Goal: Task Accomplishment & Management: Use online tool/utility

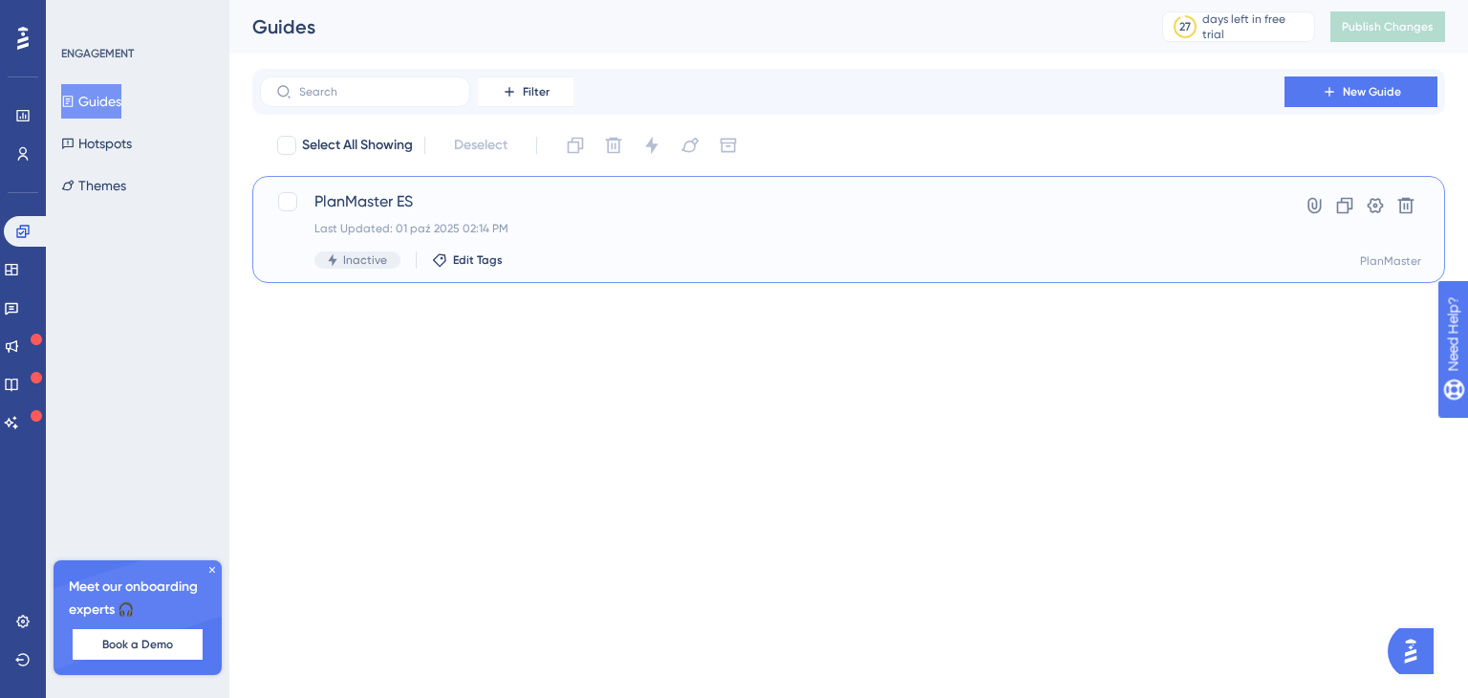
click at [382, 195] on span "PlanMaster ES" at bounding box center [773, 201] width 916 height 23
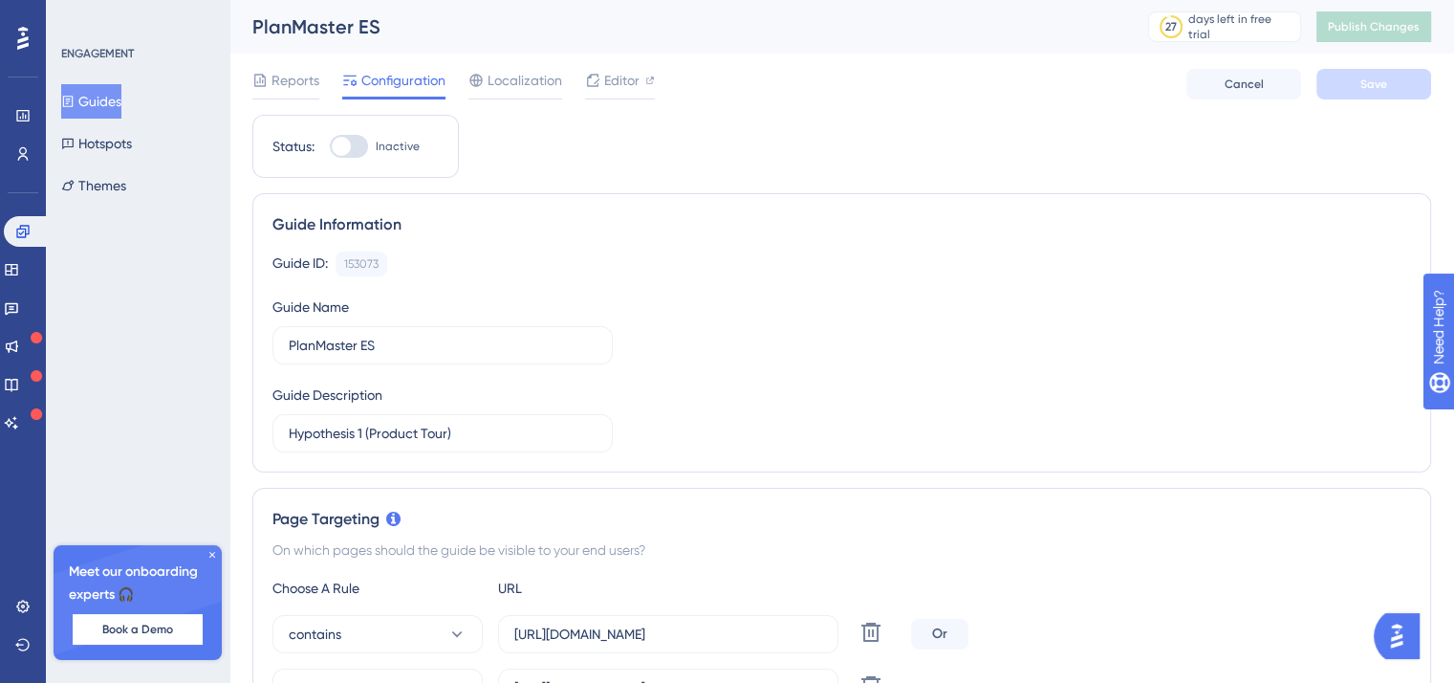
drag, startPoint x: 261, startPoint y: 27, endPoint x: 287, endPoint y: 0, distance: 37.2
click at [261, 27] on div "PlanMaster ES" at bounding box center [676, 26] width 848 height 27
click at [117, 109] on button "Guides" at bounding box center [91, 101] width 60 height 34
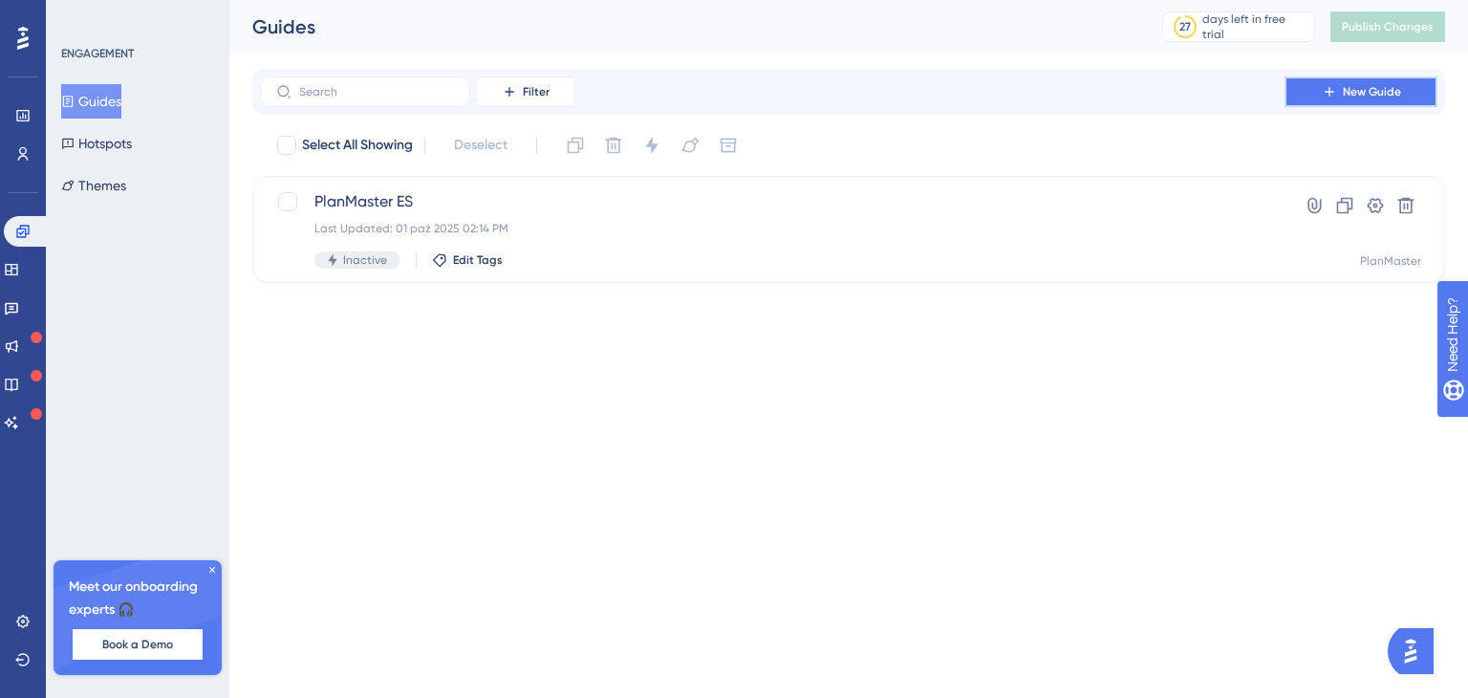
click at [1381, 92] on span "New Guide" at bounding box center [1372, 91] width 58 height 15
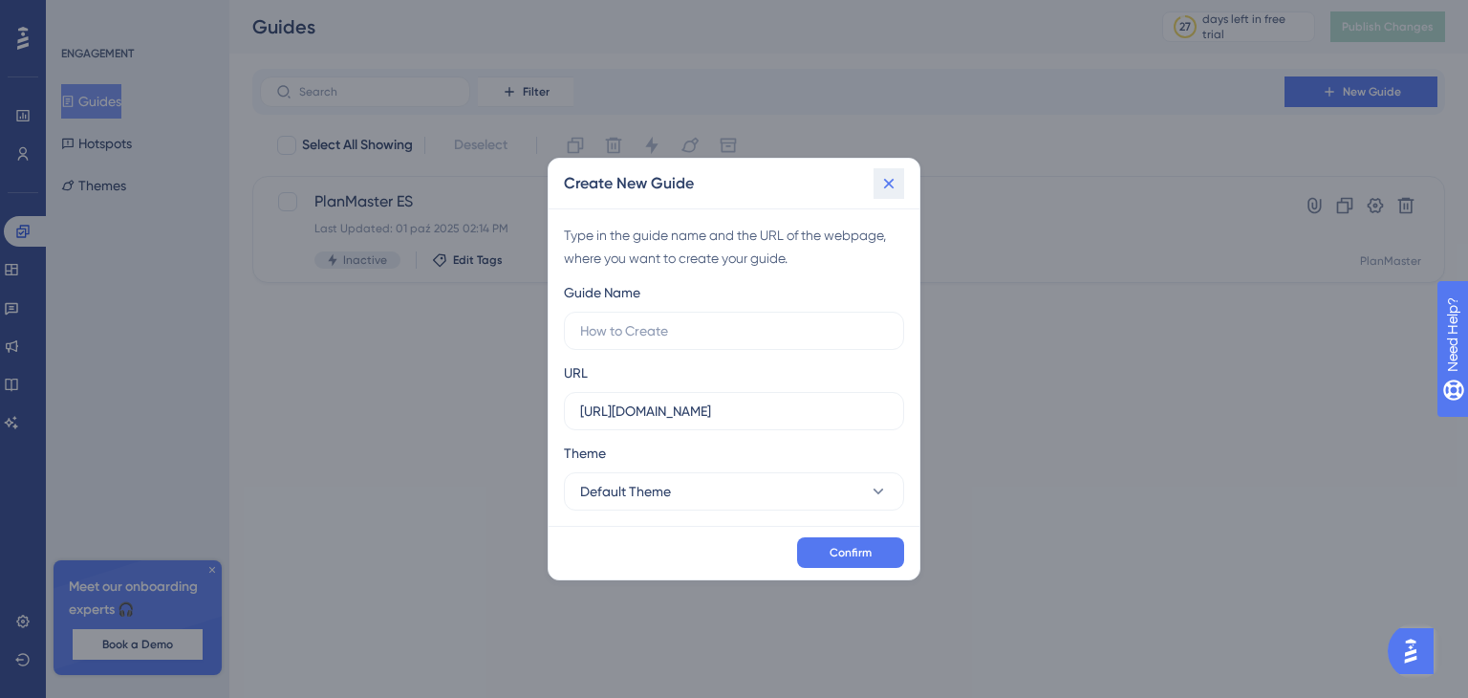
click at [883, 188] on icon at bounding box center [889, 183] width 19 height 19
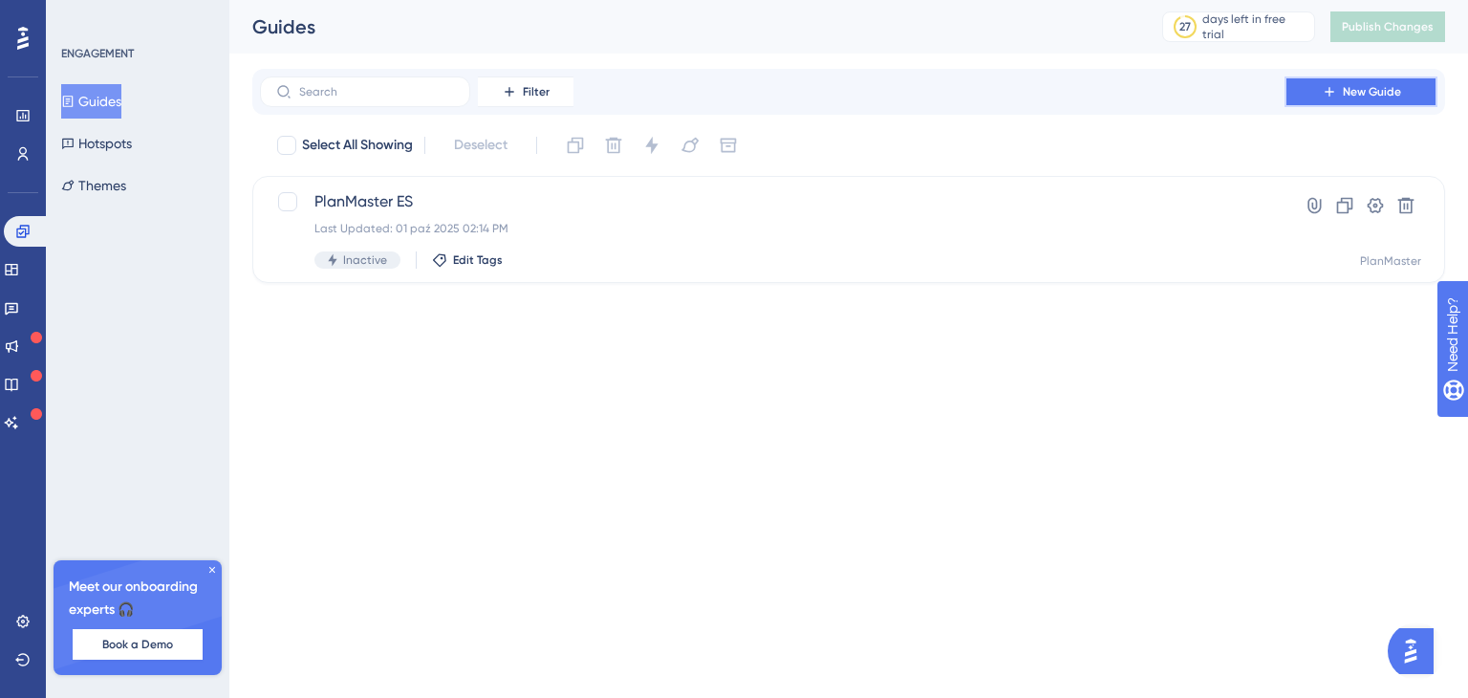
click at [1338, 92] on button "New Guide" at bounding box center [1361, 91] width 153 height 31
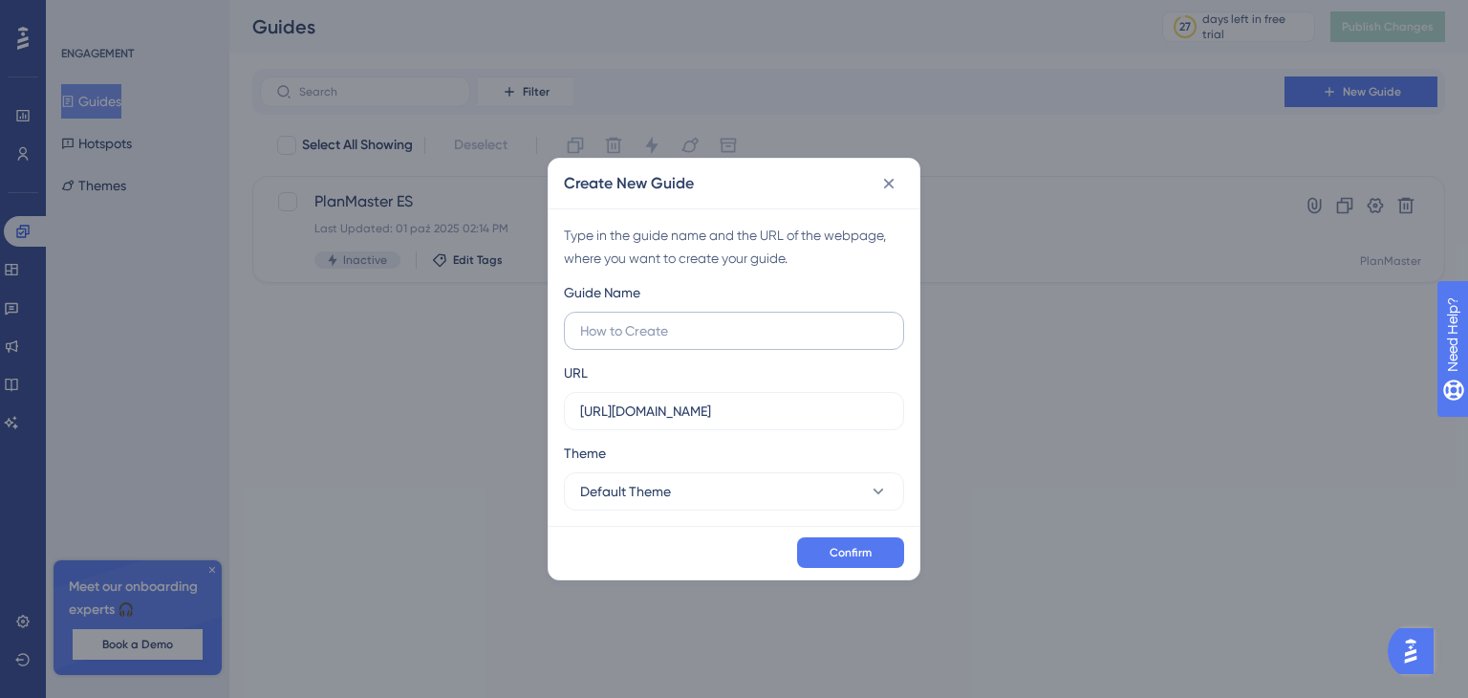
drag, startPoint x: 707, startPoint y: 296, endPoint x: 704, endPoint y: 311, distance: 14.8
click at [707, 300] on div "Guide Name" at bounding box center [734, 315] width 340 height 69
click at [698, 338] on input "text" at bounding box center [734, 330] width 308 height 21
type input "Product Tour Hipothesis 1, scenario 1"
click at [746, 472] on button "Default Theme" at bounding box center [734, 491] width 340 height 38
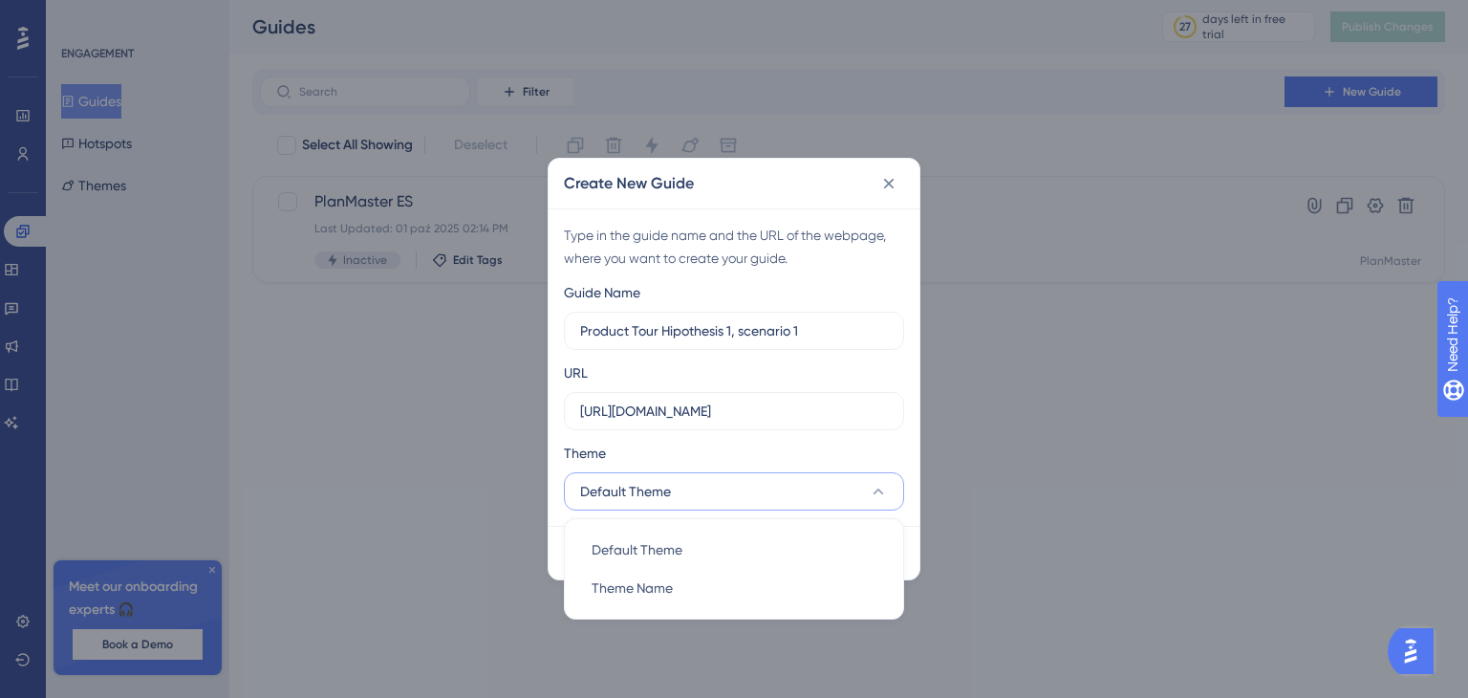
click at [816, 453] on div "Theme" at bounding box center [734, 457] width 340 height 31
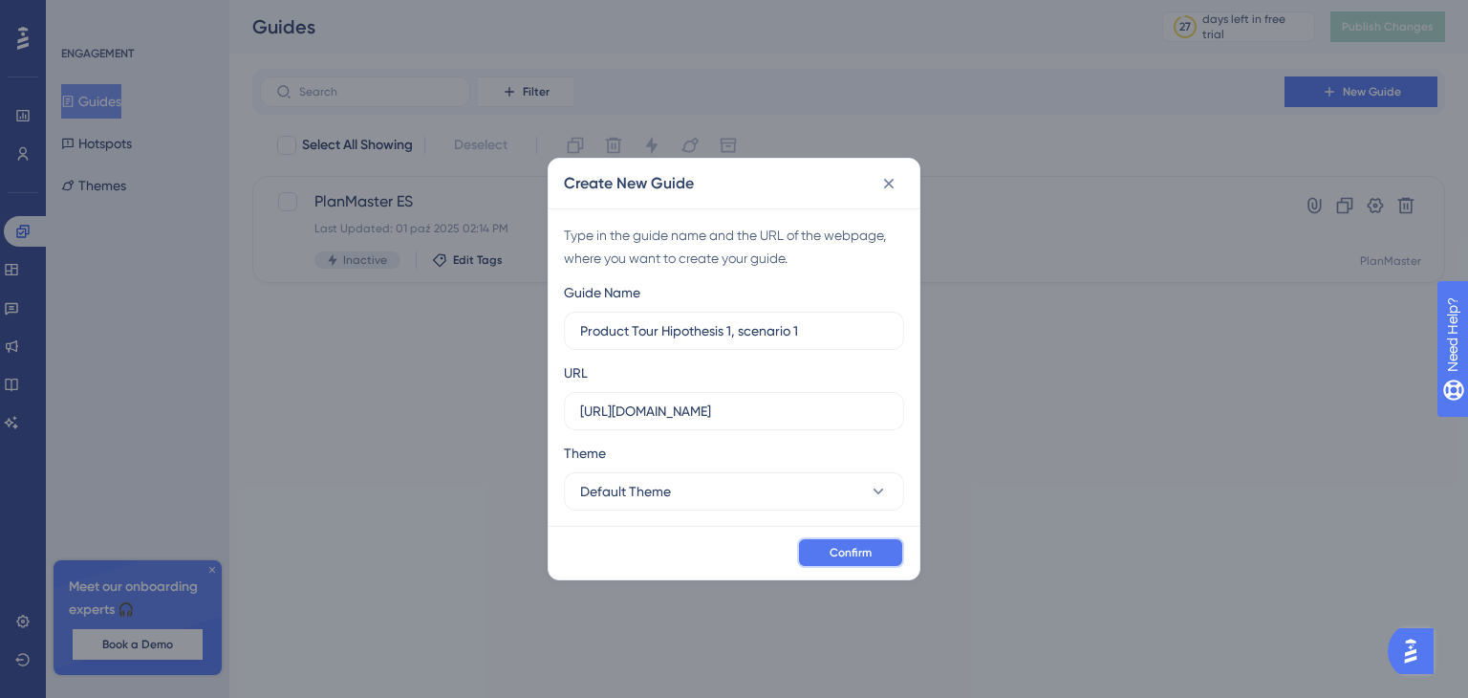
click at [836, 564] on button "Confirm" at bounding box center [850, 552] width 107 height 31
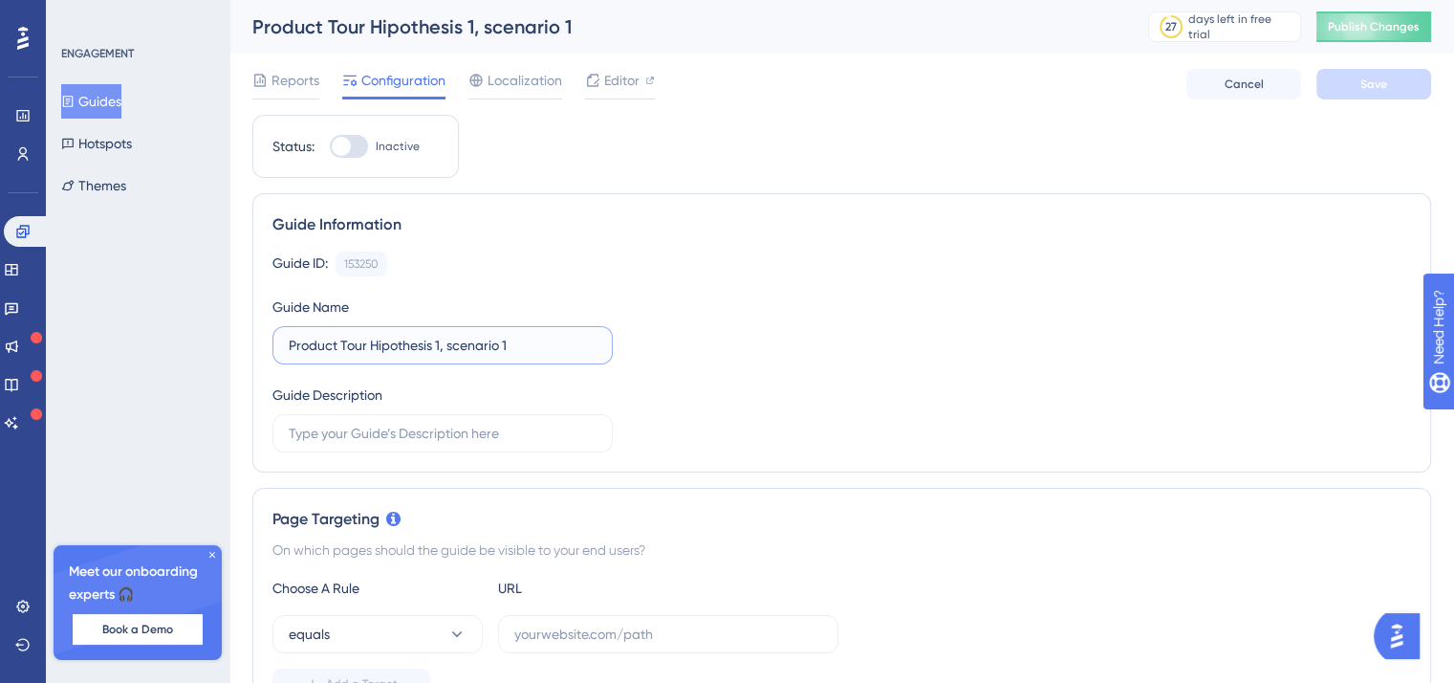
click at [493, 349] on input "Product Tour Hipothesis 1, scenario 1" at bounding box center [443, 345] width 308 height 21
click at [340, 345] on input "Product Tour Hipothesis 1, scenario 1" at bounding box center [443, 345] width 308 height 21
click at [328, 297] on div "Guide Name" at bounding box center [310, 306] width 76 height 23
click at [417, 439] on input "text" at bounding box center [443, 433] width 308 height 21
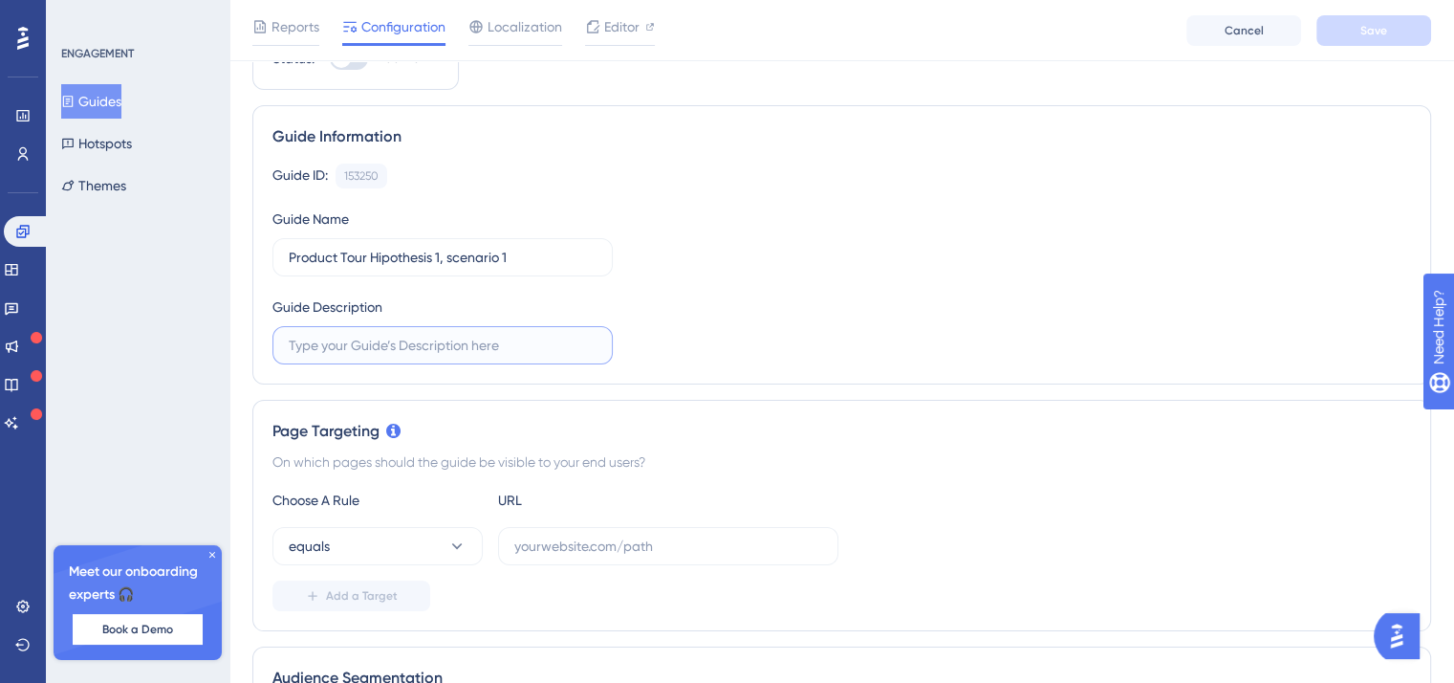
scroll to position [191, 0]
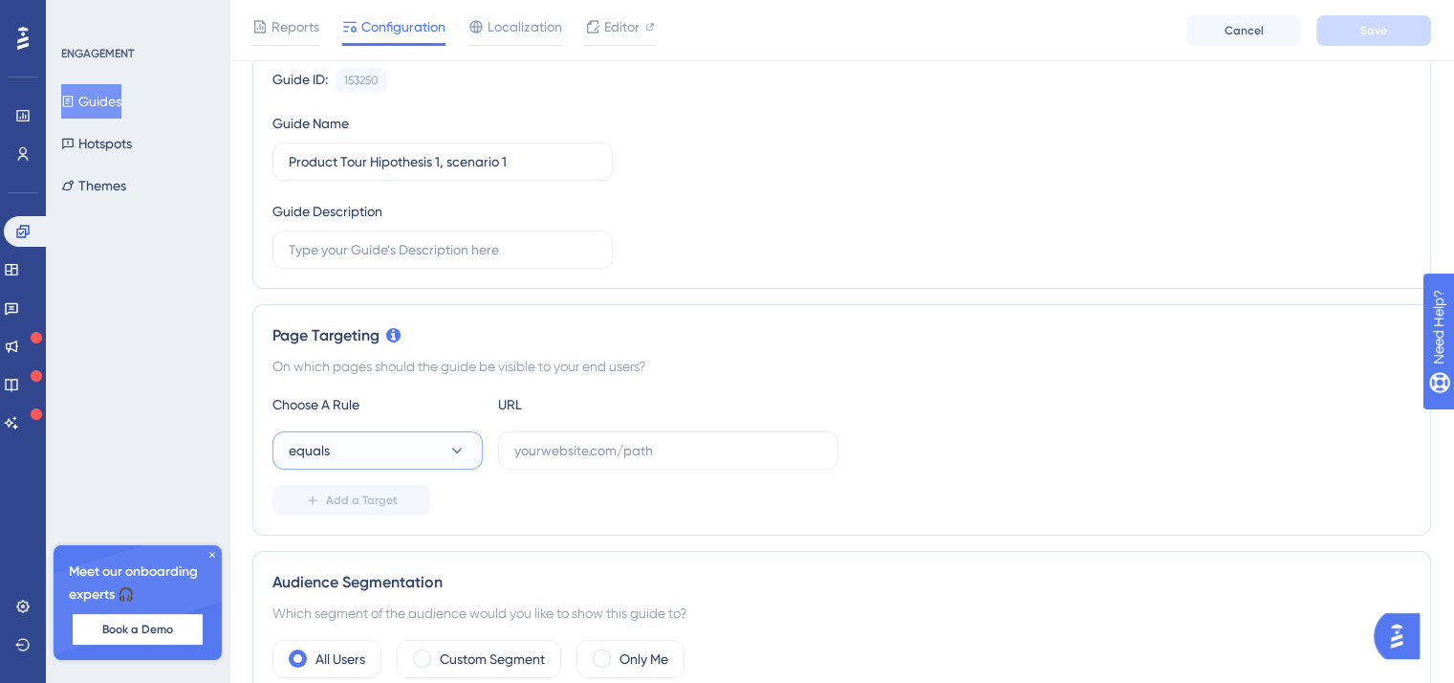
click at [453, 452] on icon at bounding box center [456, 450] width 19 height 19
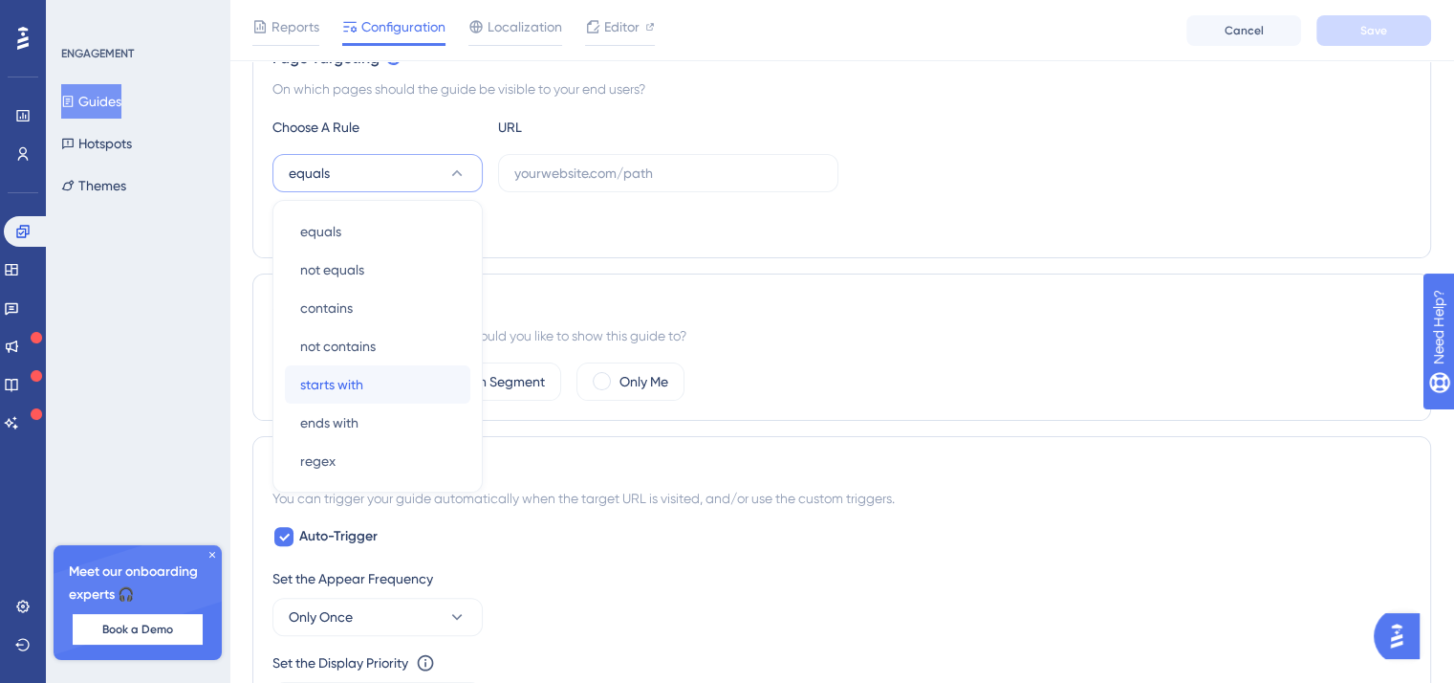
click at [379, 385] on div "starts with starts with" at bounding box center [377, 384] width 155 height 38
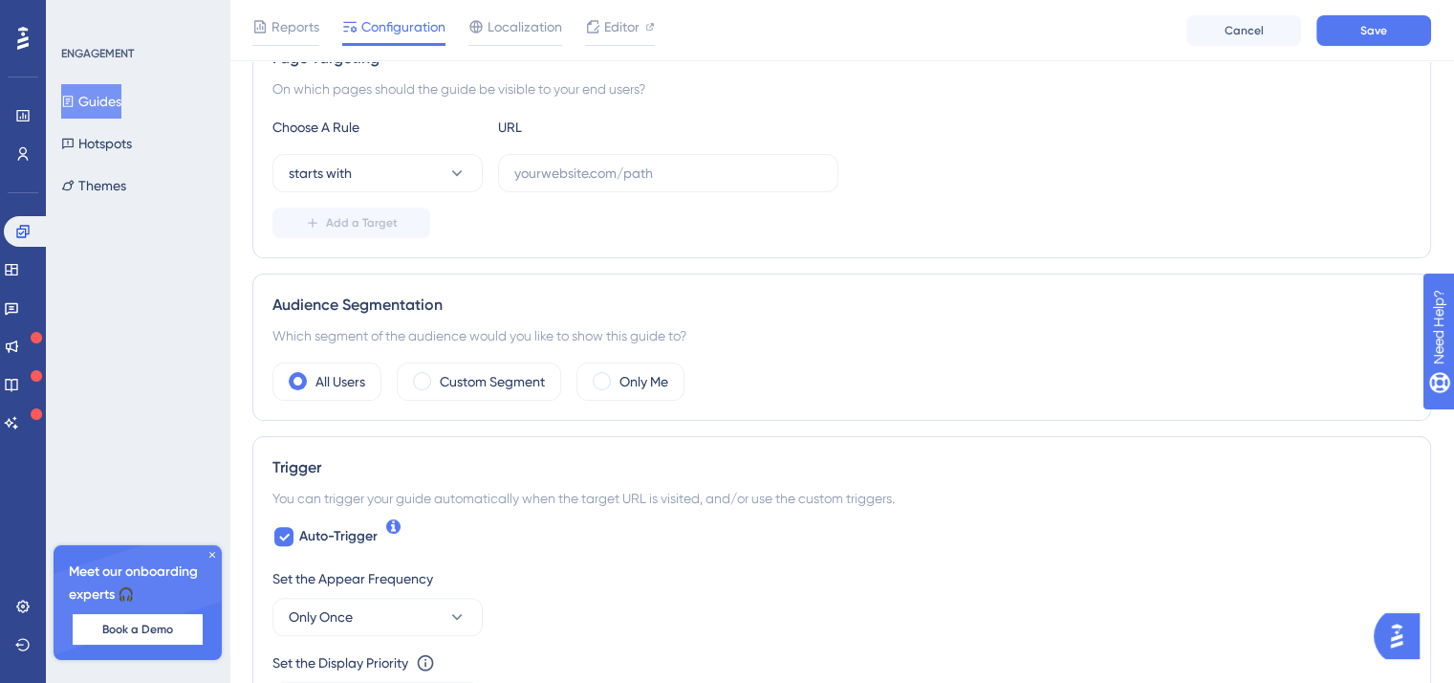
scroll to position [564, 0]
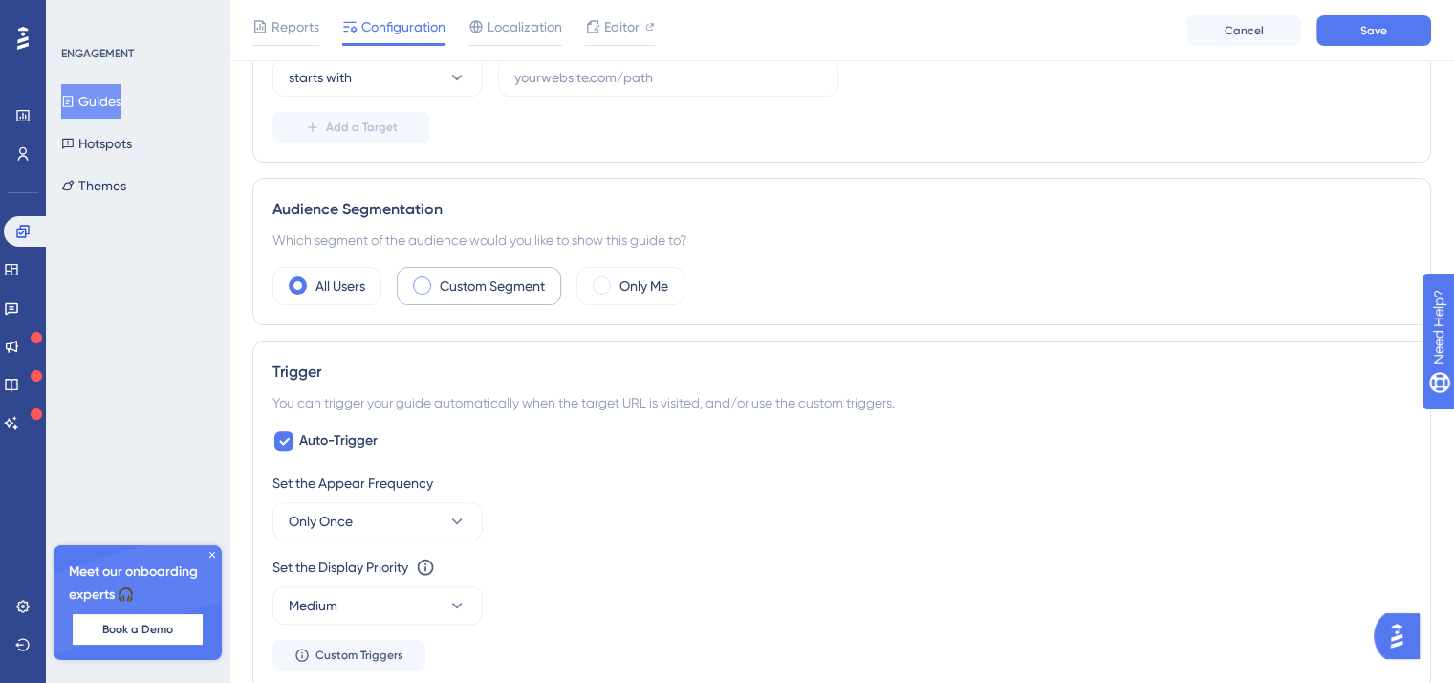
click at [451, 286] on label "Custom Segment" at bounding box center [492, 285] width 105 height 23
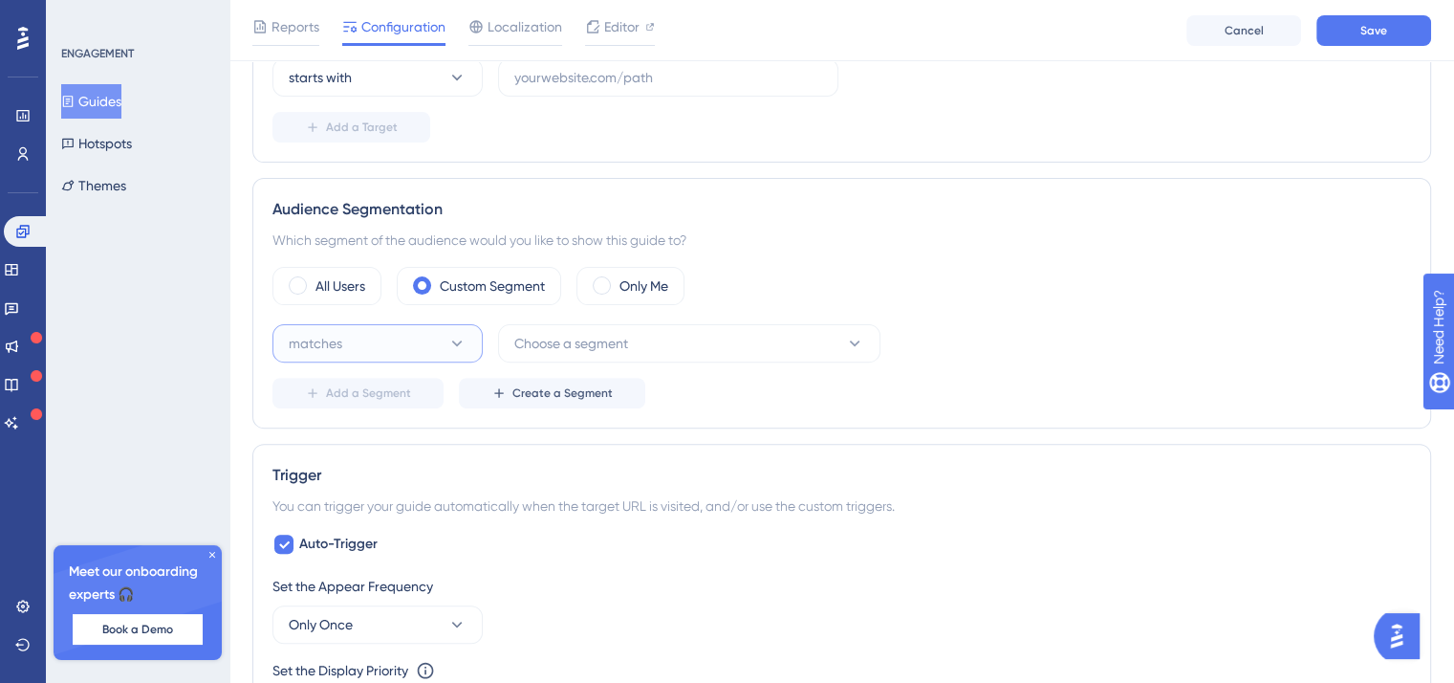
click at [381, 341] on button "matches" at bounding box center [377, 343] width 210 height 38
click at [408, 409] on div "matches matches" at bounding box center [377, 401] width 155 height 38
click at [562, 357] on button "Choose a segment" at bounding box center [689, 343] width 382 height 38
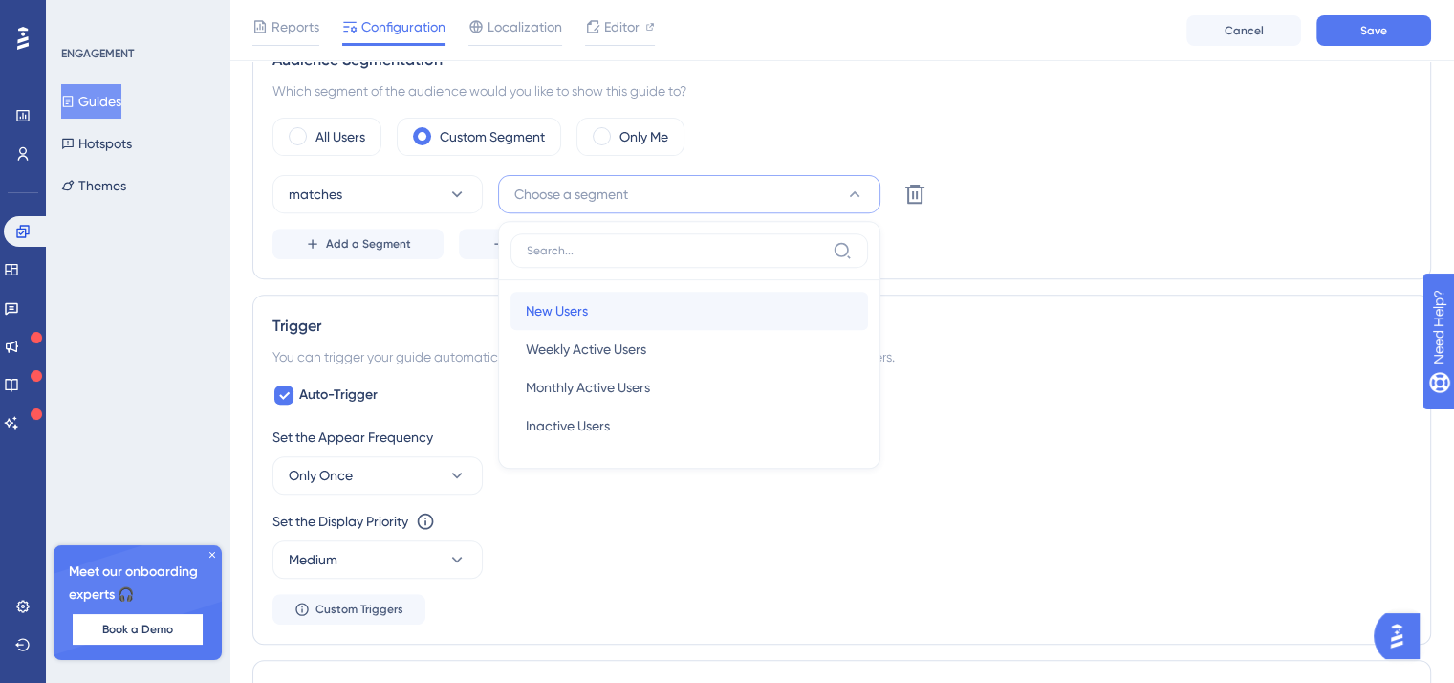
click at [594, 318] on div "New Users New Users" at bounding box center [689, 311] width 327 height 38
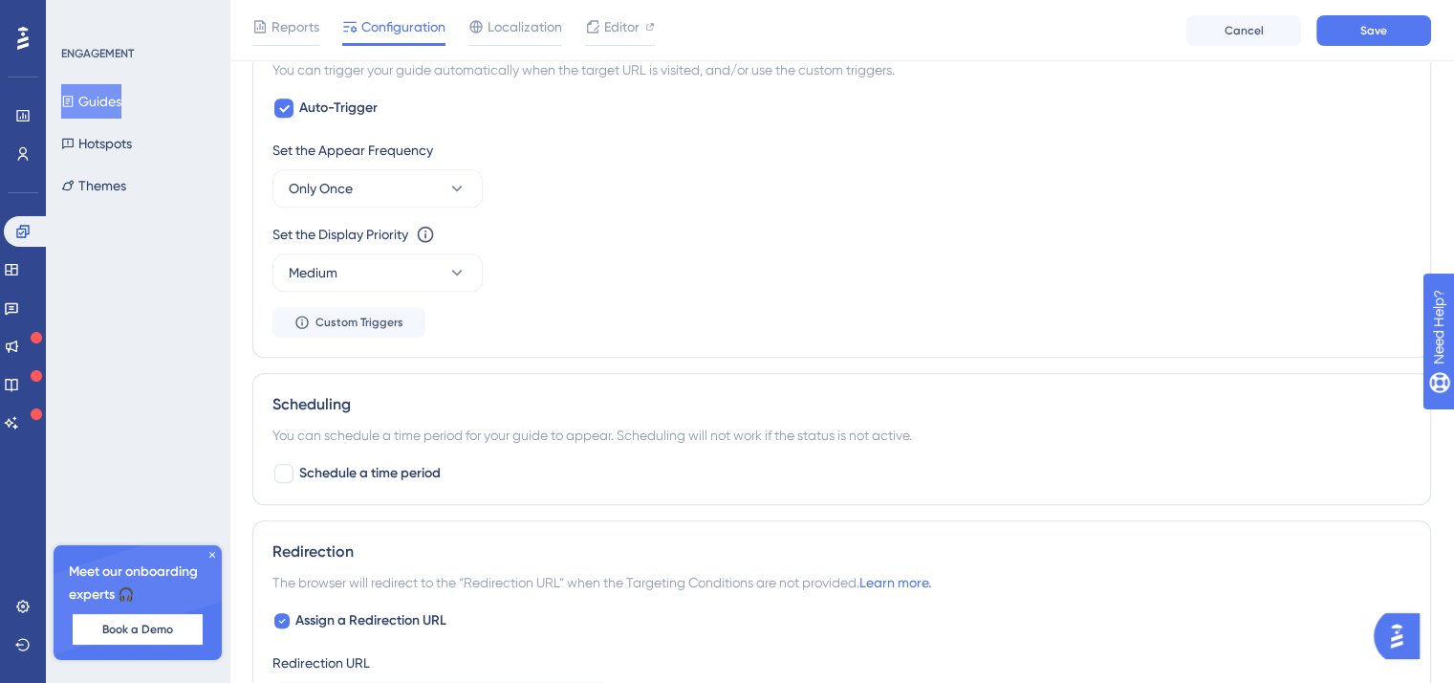
scroll to position [1191, 0]
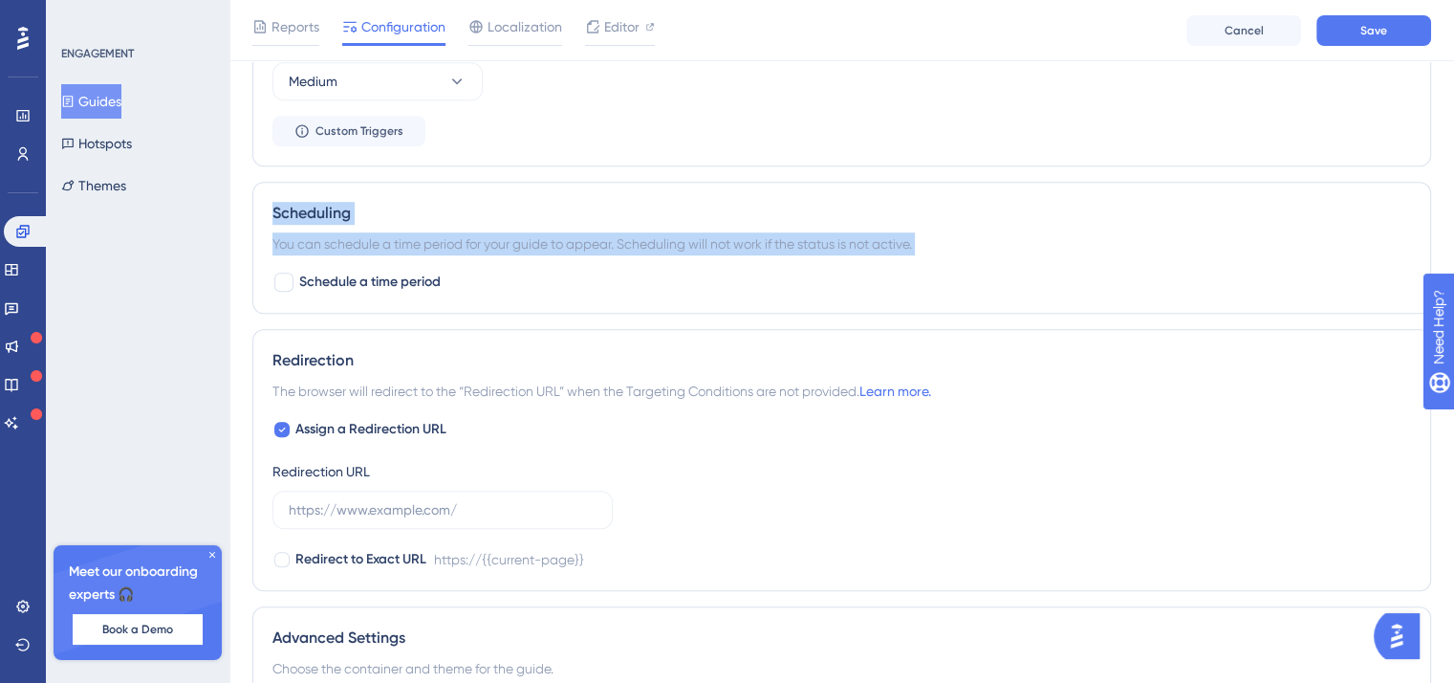
drag, startPoint x: 414, startPoint y: 271, endPoint x: 268, endPoint y: 208, distance: 158.9
click at [269, 212] on div "Scheduling You can schedule a time period for your guide to appear. Scheduling …" at bounding box center [841, 248] width 1179 height 132
copy div "Scheduling You can schedule a time period for your guide to appear. Scheduling …"
click at [498, 276] on div "Schedule a time period" at bounding box center [841, 282] width 1139 height 23
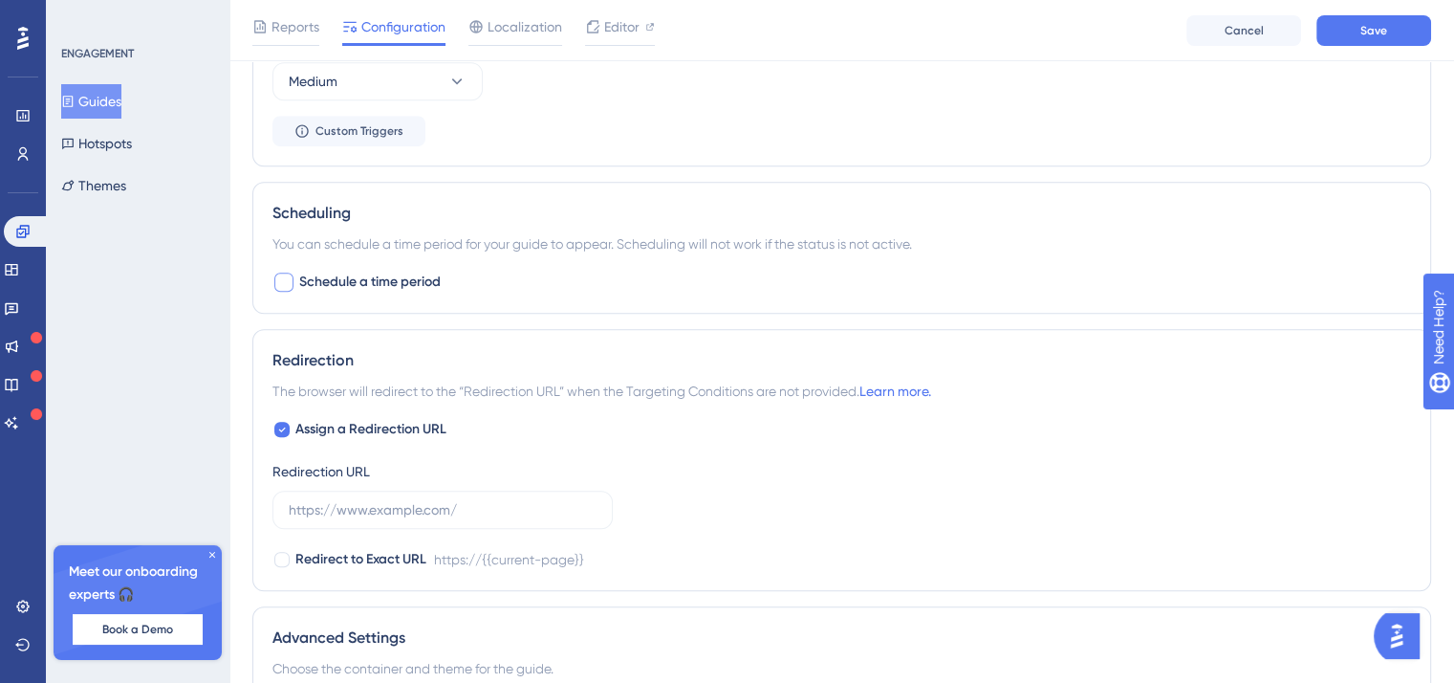
drag, startPoint x: 501, startPoint y: 280, endPoint x: 315, endPoint y: 283, distance: 185.5
click at [315, 283] on div "Schedule a time period" at bounding box center [841, 282] width 1139 height 23
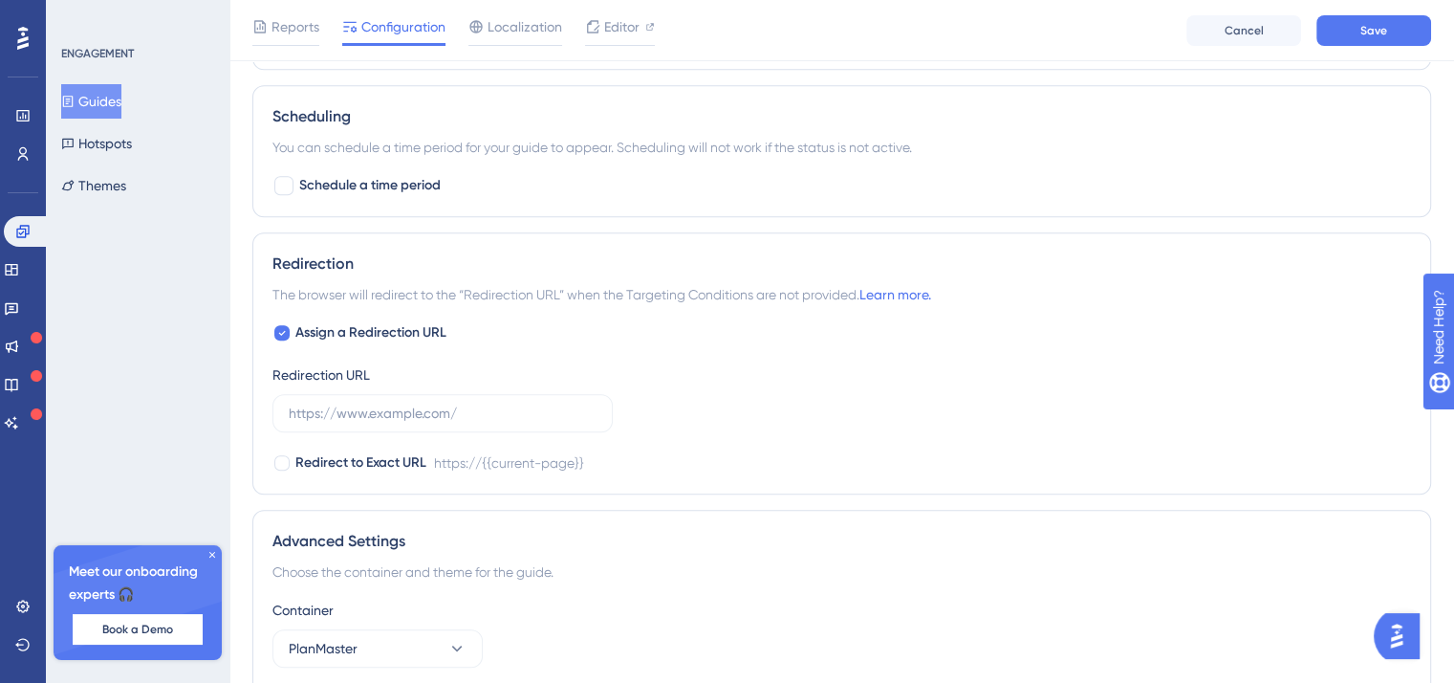
scroll to position [1382, 0]
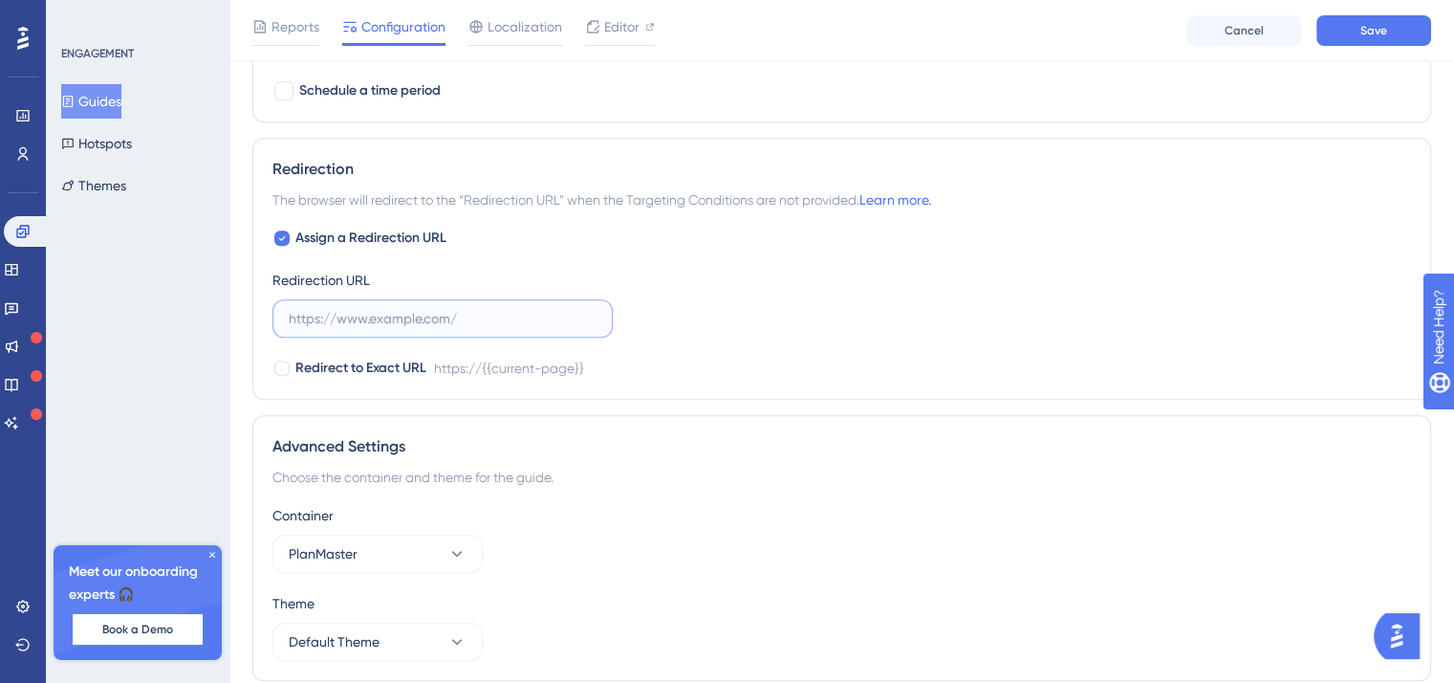
click at [448, 311] on input "text" at bounding box center [443, 318] width 308 height 21
drag, startPoint x: 463, startPoint y: 229, endPoint x: 252, endPoint y: 194, distance: 213.3
click at [288, 228] on div "Assign a Redirection URL Redirection URL Redirect to Exact URL https://{{curren…" at bounding box center [841, 303] width 1139 height 153
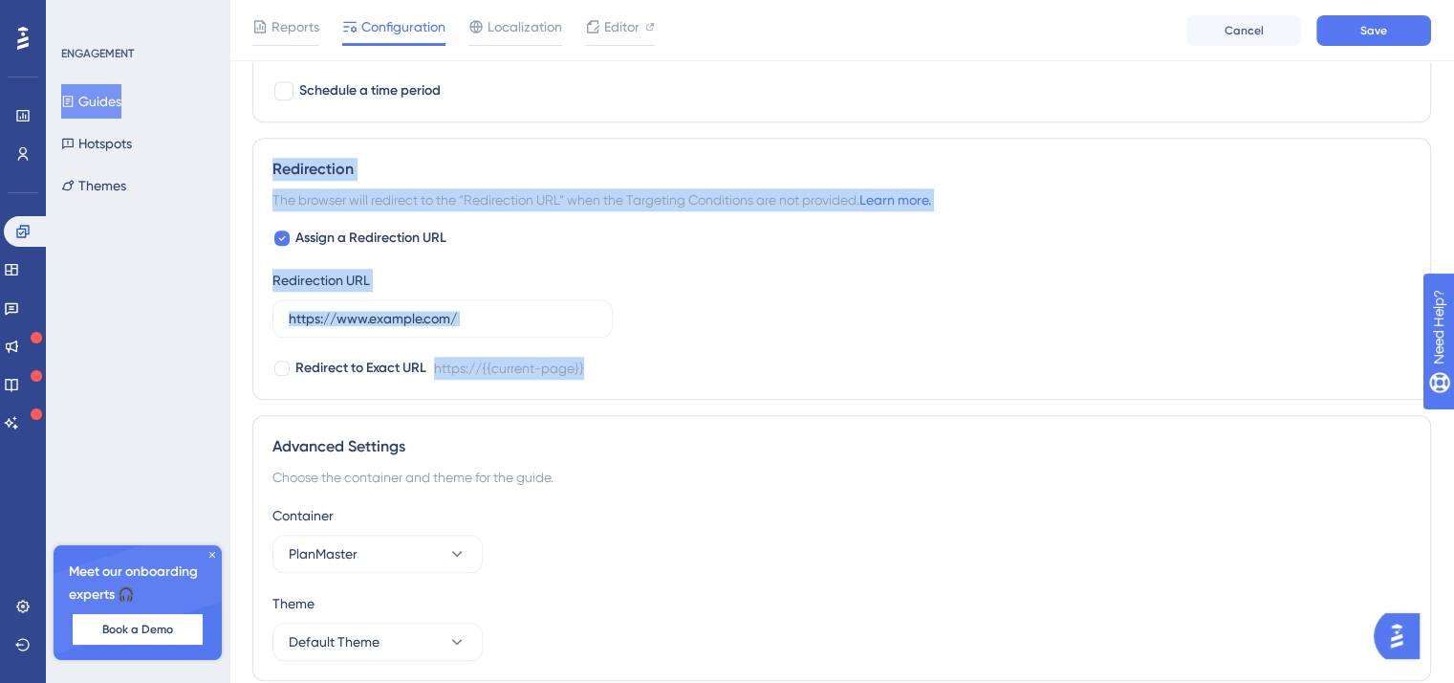
drag, startPoint x: 252, startPoint y: 163, endPoint x: 684, endPoint y: 353, distance: 471.3
click at [684, 353] on div "Redirection The browser will redirect to the “Redirection URL” when the Targeti…" at bounding box center [841, 269] width 1179 height 262
copy div "Redirection The browser will redirect to the “Redirection URL” when the Targeti…"
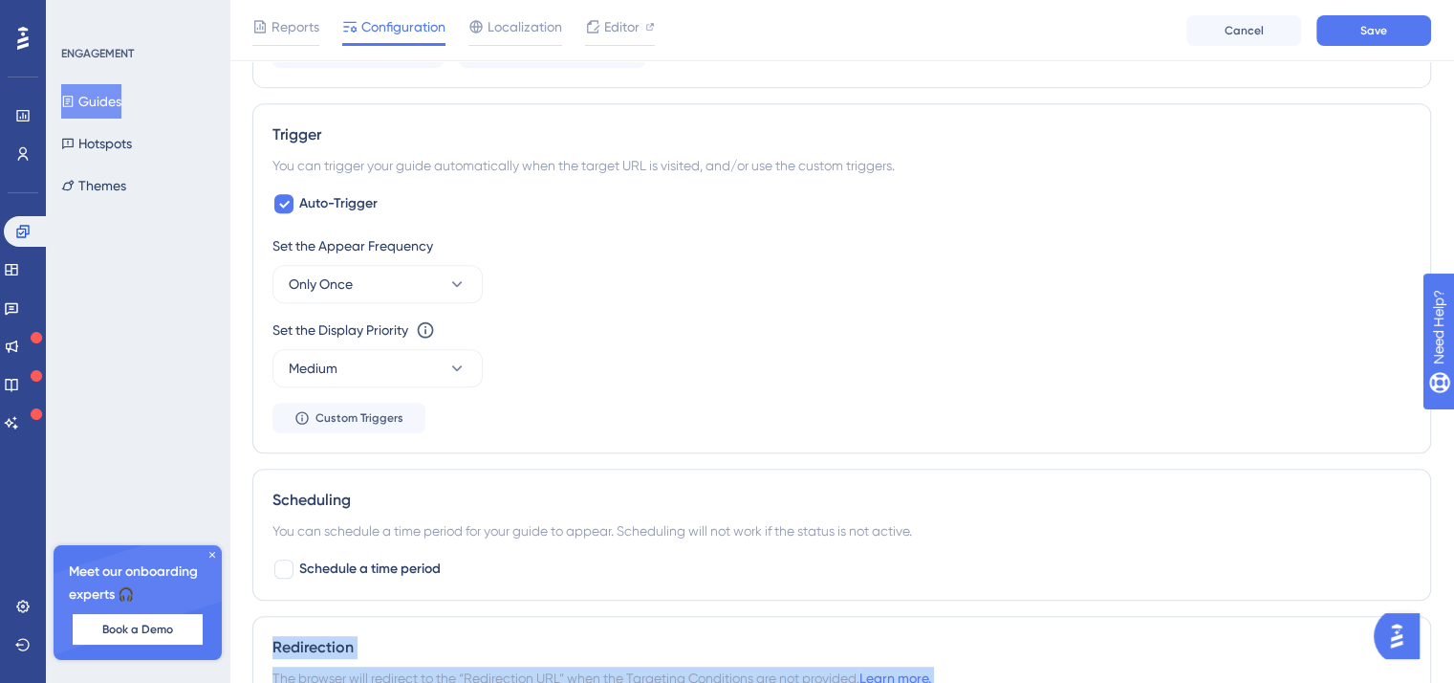
scroll to position [522, 0]
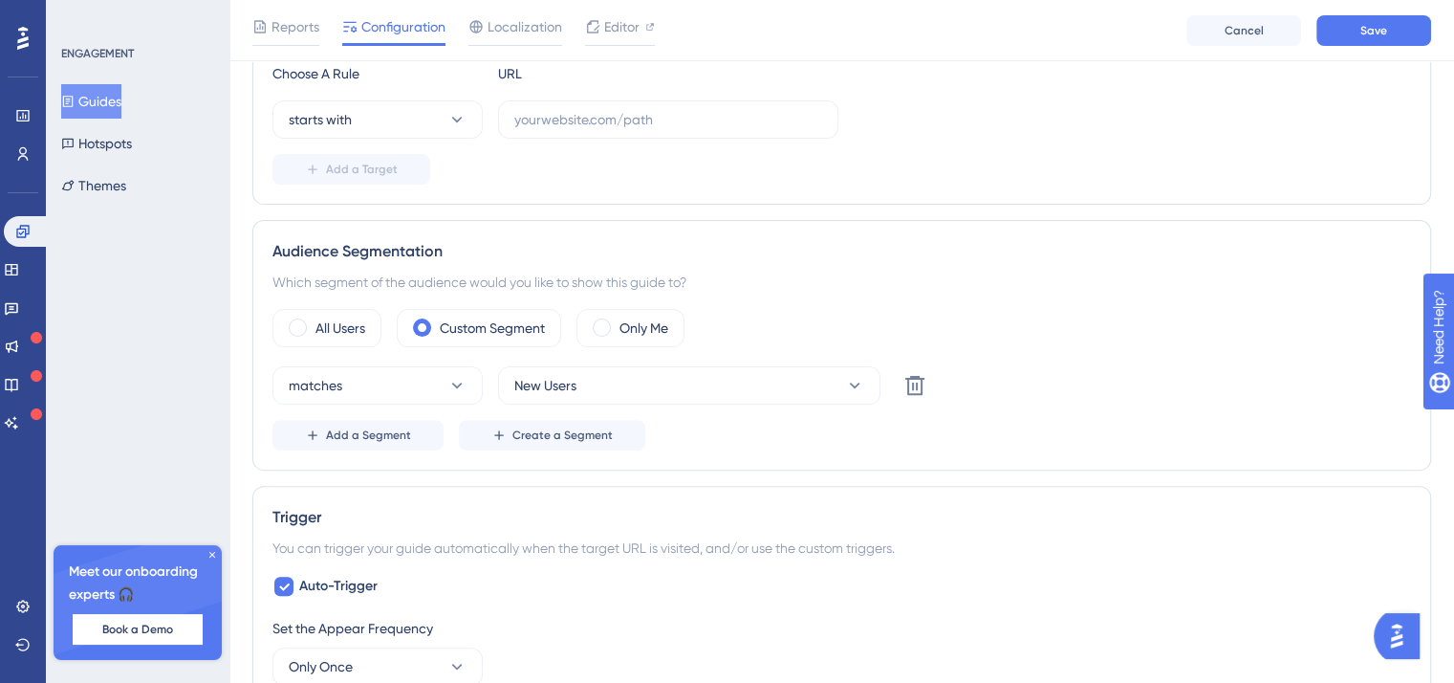
click at [671, 138] on div "Choose A Rule URL starts with Add a Target" at bounding box center [841, 123] width 1139 height 122
click at [677, 127] on label at bounding box center [668, 119] width 340 height 38
click at [607, 112] on input "text" at bounding box center [668, 119] width 308 height 21
click at [608, 109] on input "text" at bounding box center [668, 119] width 308 height 21
drag, startPoint x: 631, startPoint y: 104, endPoint x: 587, endPoint y: 106, distance: 44.0
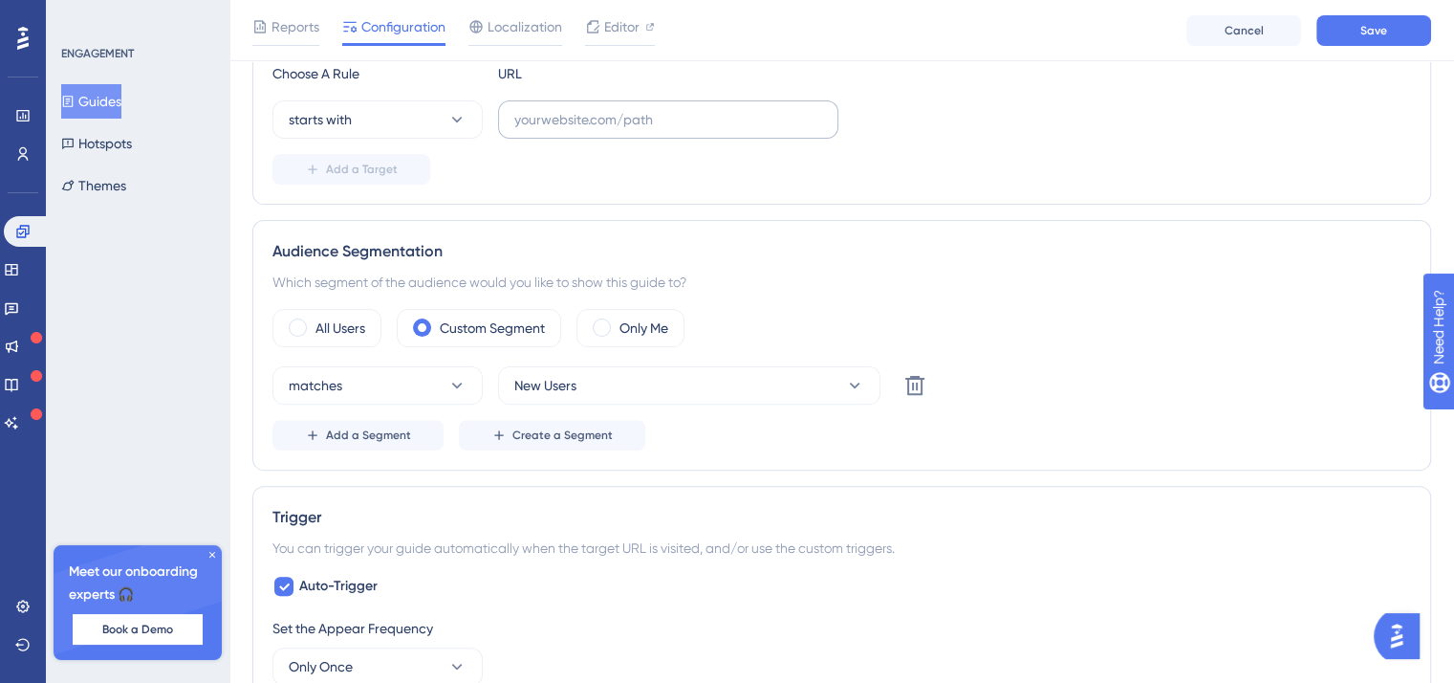
click at [632, 104] on label at bounding box center [668, 119] width 340 height 38
click at [632, 109] on input "text" at bounding box center [668, 119] width 308 height 21
paste input "https://es.intouch.bmigroup.com/"
click at [417, 124] on button "starts with" at bounding box center [377, 119] width 210 height 38
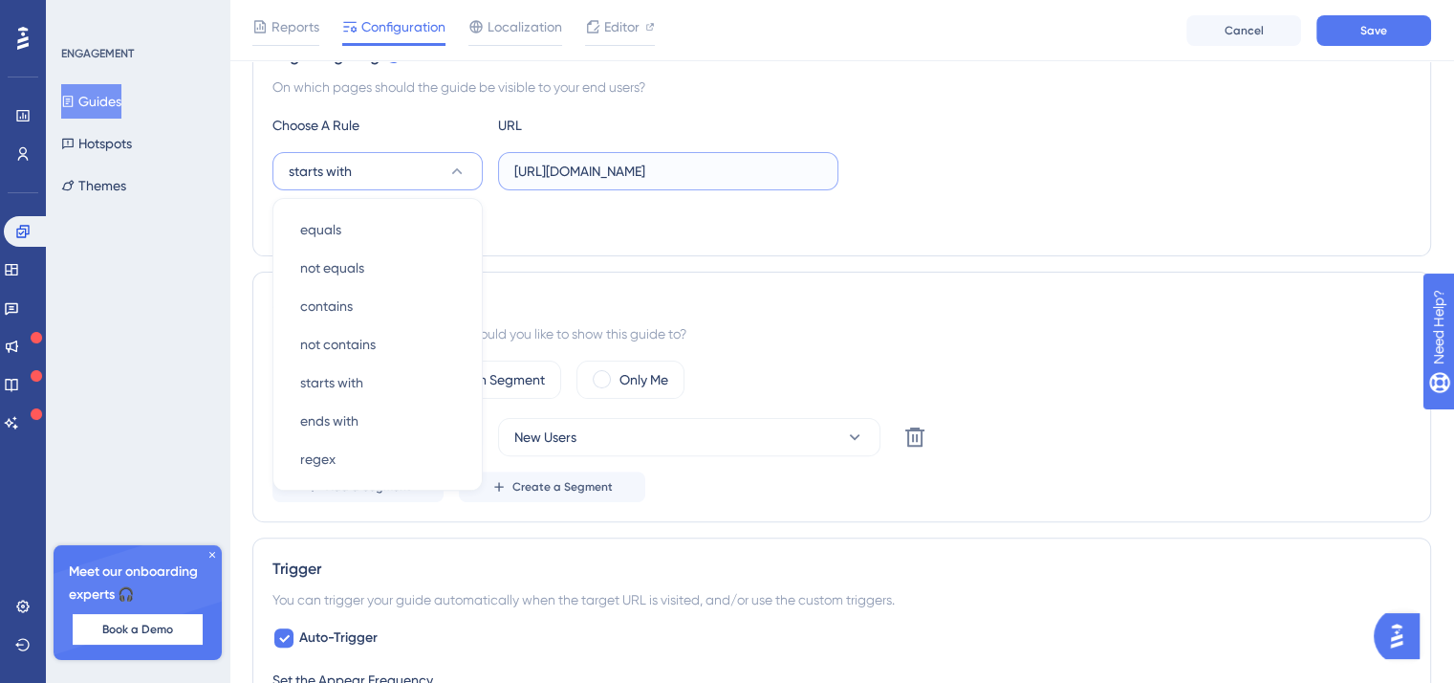
click at [779, 173] on input "https://es.intouch.bmigroup.com/" at bounding box center [668, 171] width 308 height 21
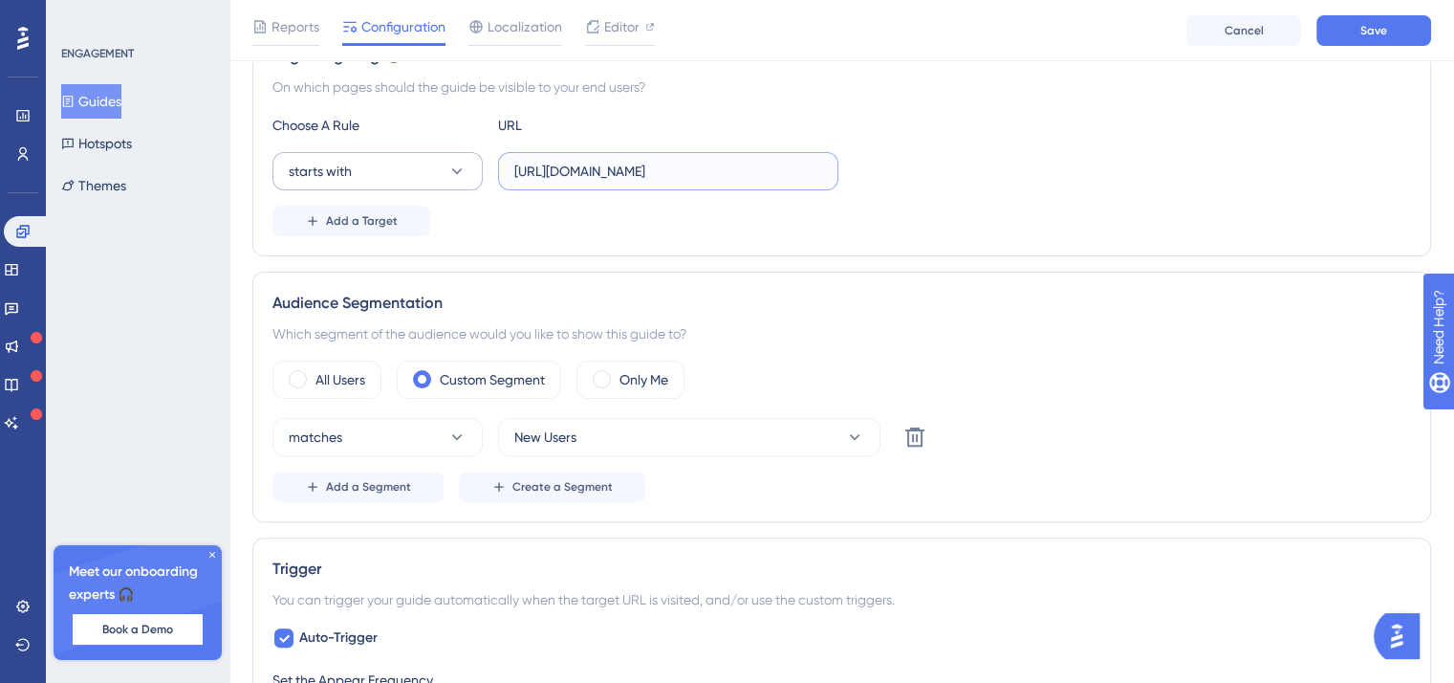
drag, startPoint x: 564, startPoint y: 164, endPoint x: 468, endPoint y: 162, distance: 96.6
click at [468, 162] on div "starts with https://es.intouch.bmigroup.com" at bounding box center [555, 171] width 566 height 38
click at [795, 245] on div "Page Targeting On which pages should the guide be visible to your end users? Ch…" at bounding box center [841, 140] width 1179 height 231
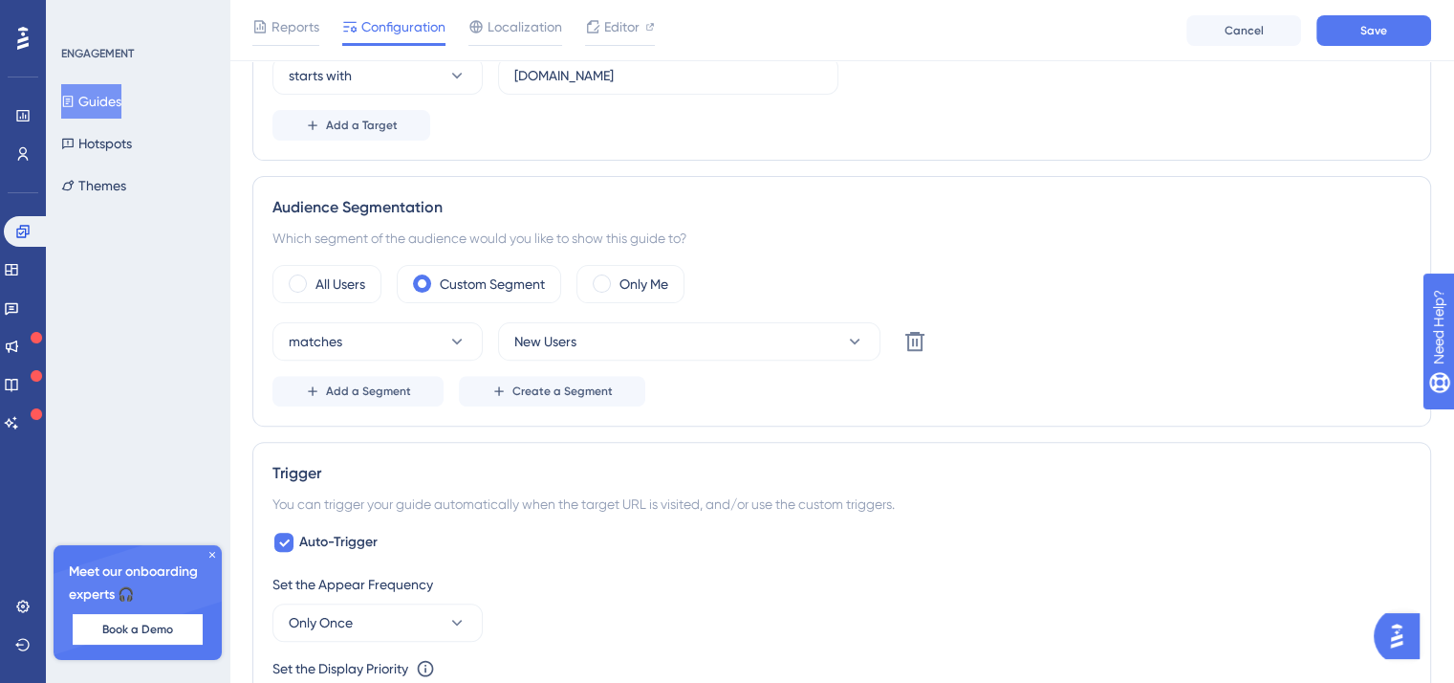
click at [562, 93] on div "Choose A Rule URL starts with es.intouch.bmigroup.com Add a Target" at bounding box center [841, 79] width 1139 height 122
click at [568, 84] on input "es.intouch.bmigroup.com" at bounding box center [668, 75] width 308 height 21
paste input "https://es.intouch.bmigroup.com/"
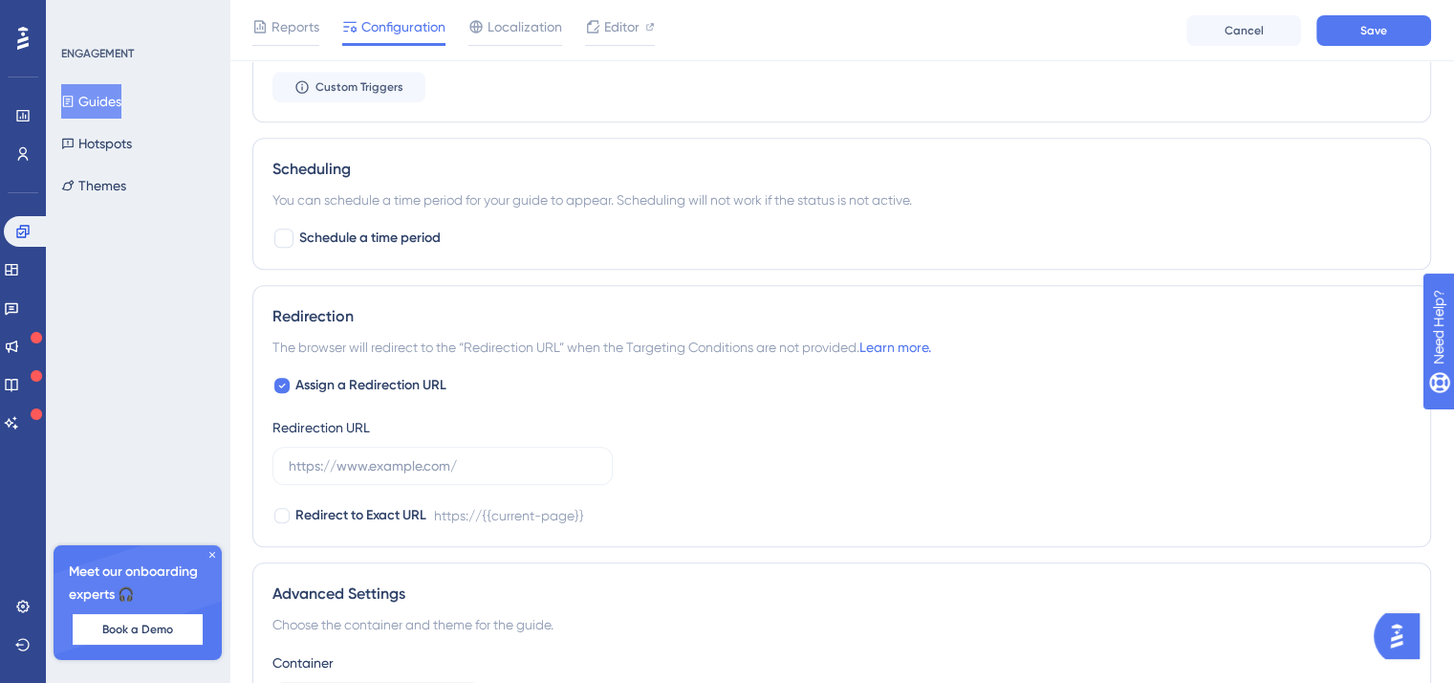
scroll to position [1453, 0]
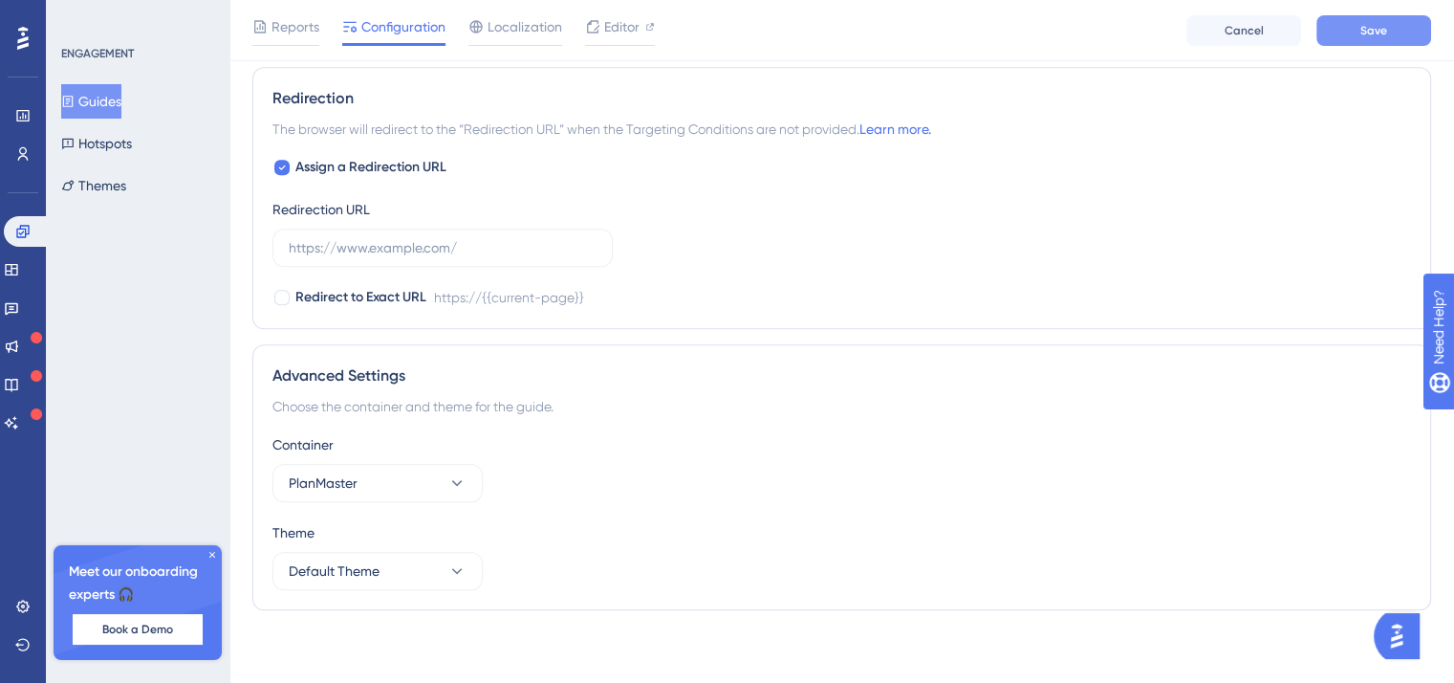
type input "https://es.intouch.bmigroup.com/"
click at [1328, 43] on button "Save" at bounding box center [1373, 30] width 115 height 31
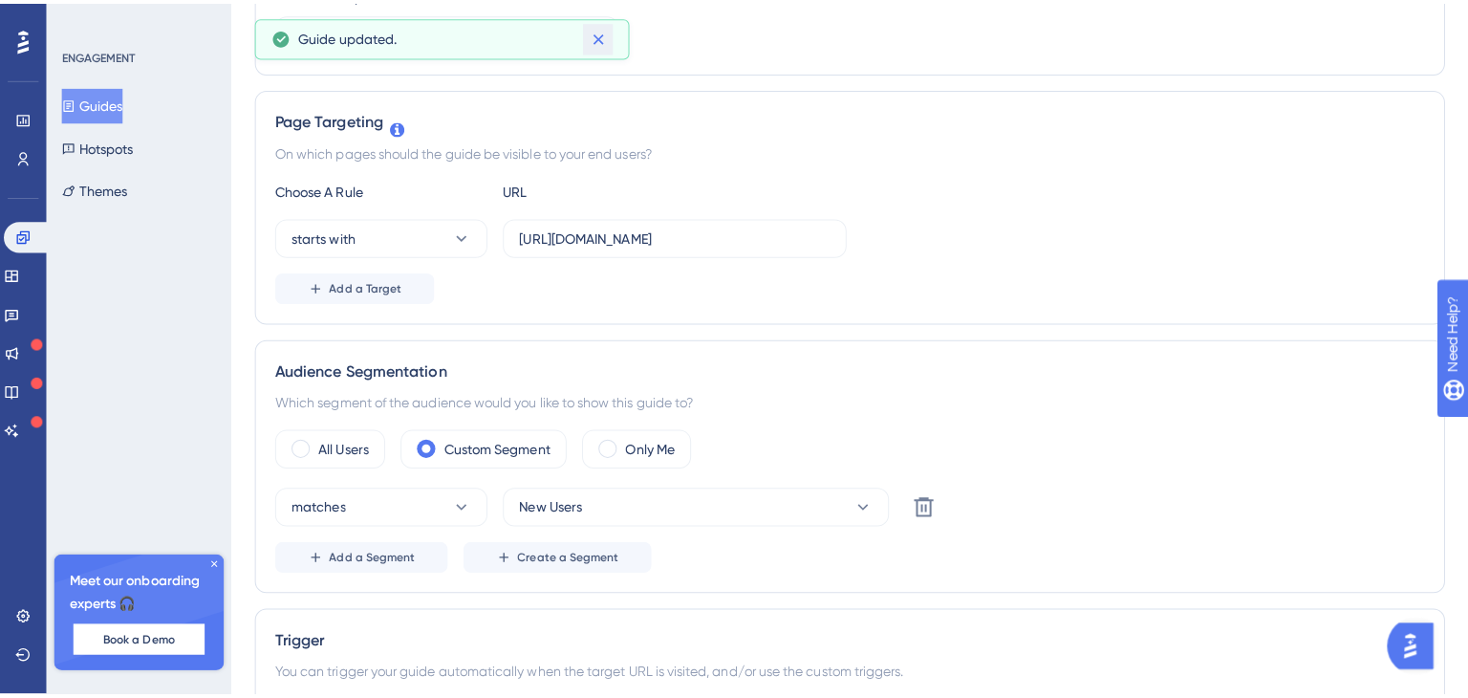
scroll to position [19, 0]
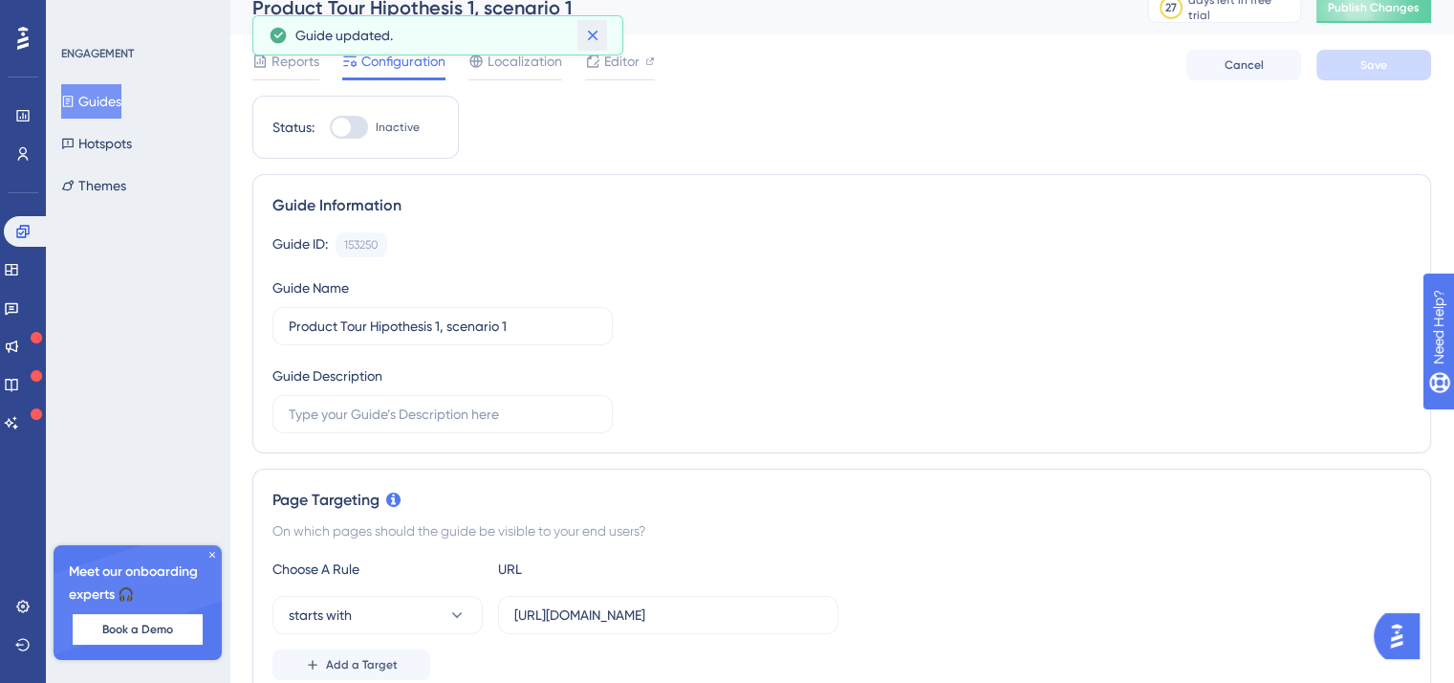
click at [583, 30] on icon at bounding box center [592, 35] width 19 height 19
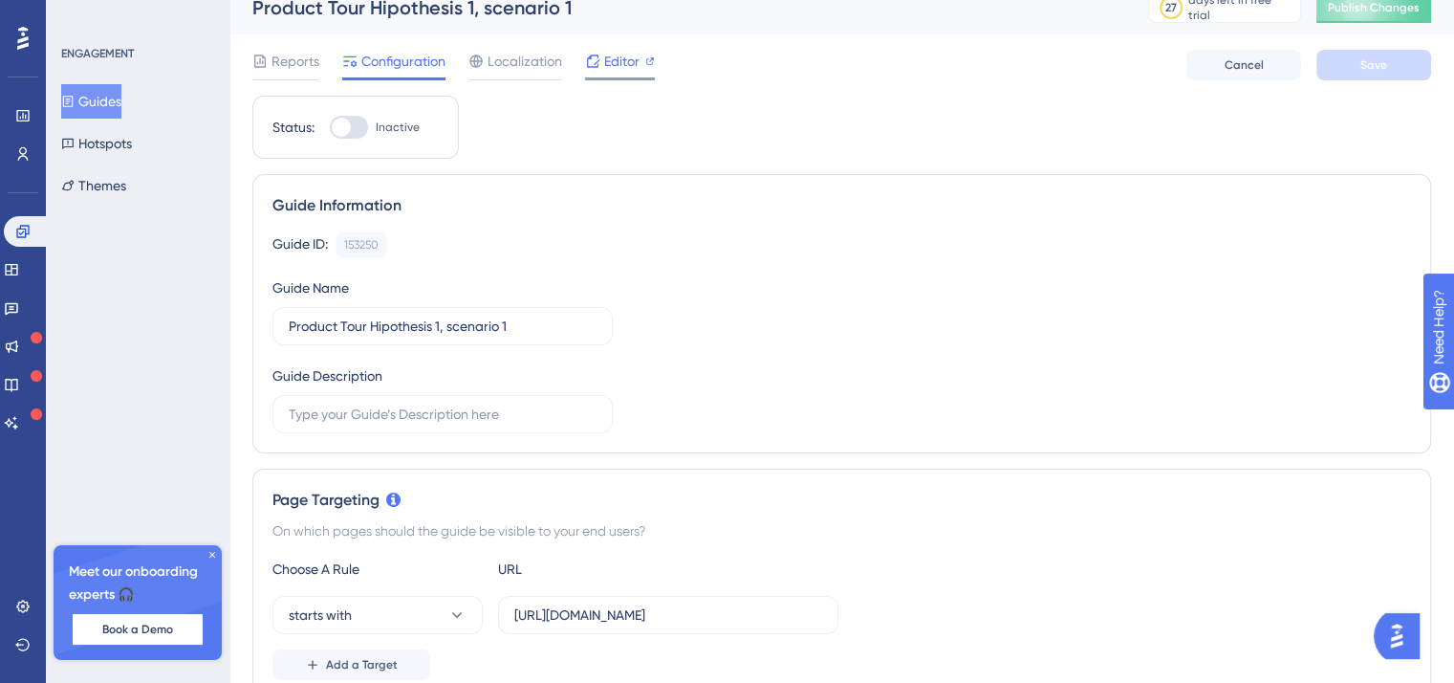
click at [608, 70] on span "Editor" at bounding box center [621, 61] width 35 height 23
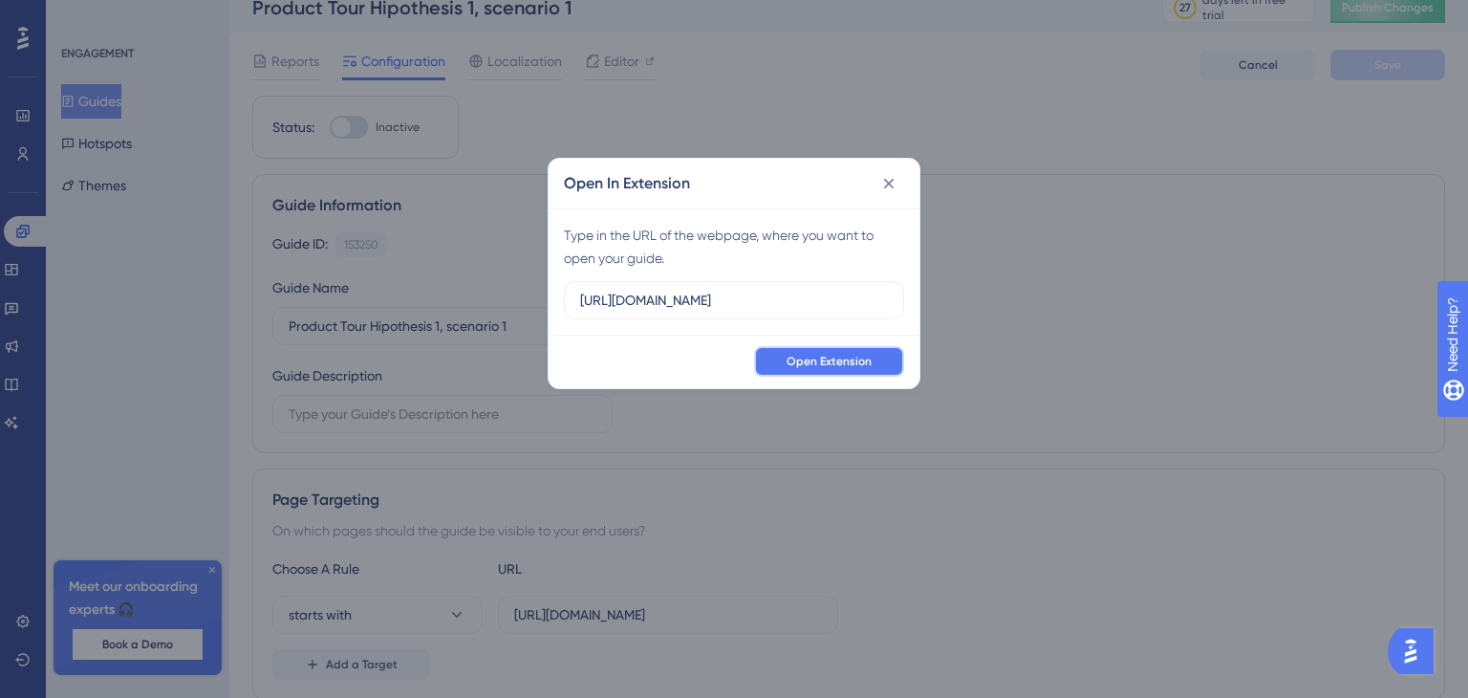
click at [848, 368] on span "Open Extension" at bounding box center [829, 361] width 85 height 15
click at [813, 365] on span "Open Extension" at bounding box center [829, 361] width 85 height 15
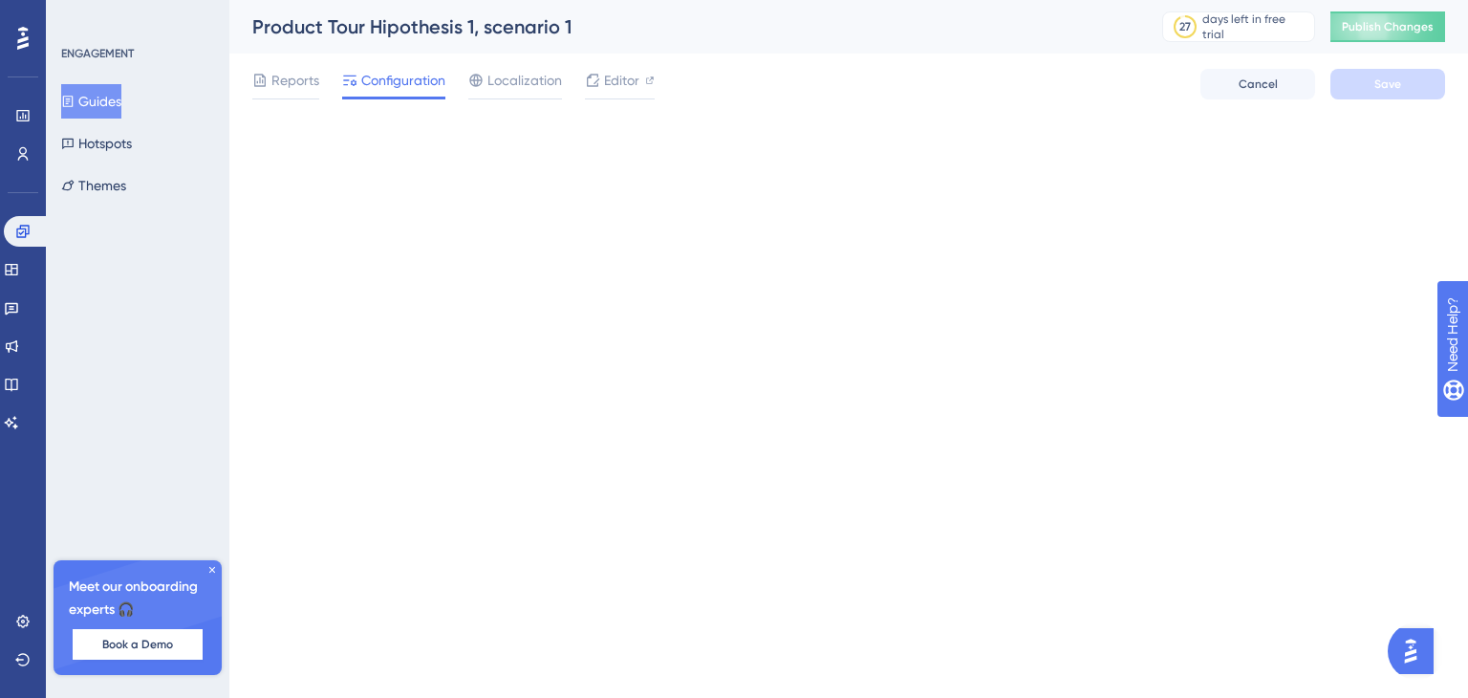
scroll to position [0, 0]
